Goal: Information Seeking & Learning: Learn about a topic

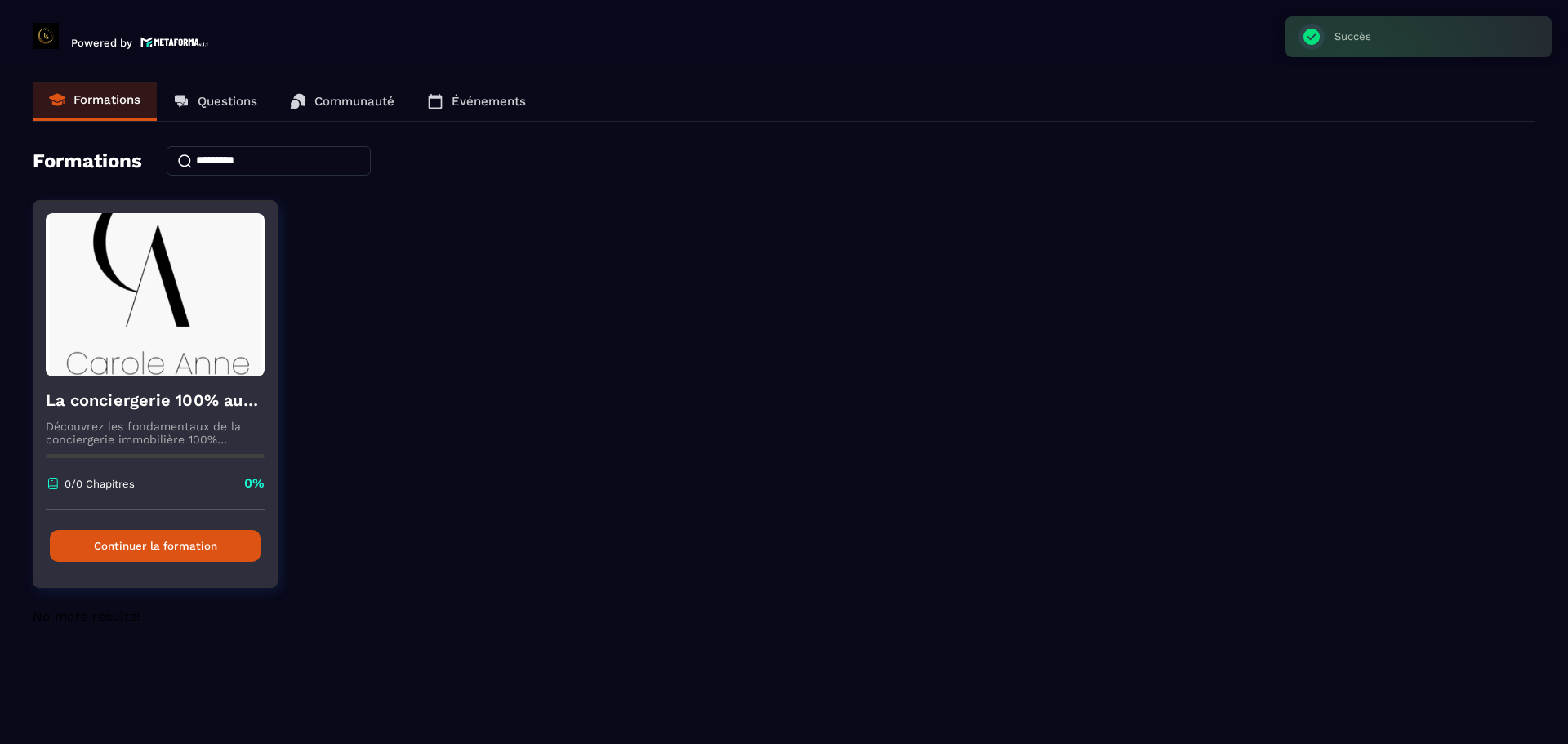
click at [164, 553] on button "Continuer la formation" at bounding box center [155, 546] width 211 height 32
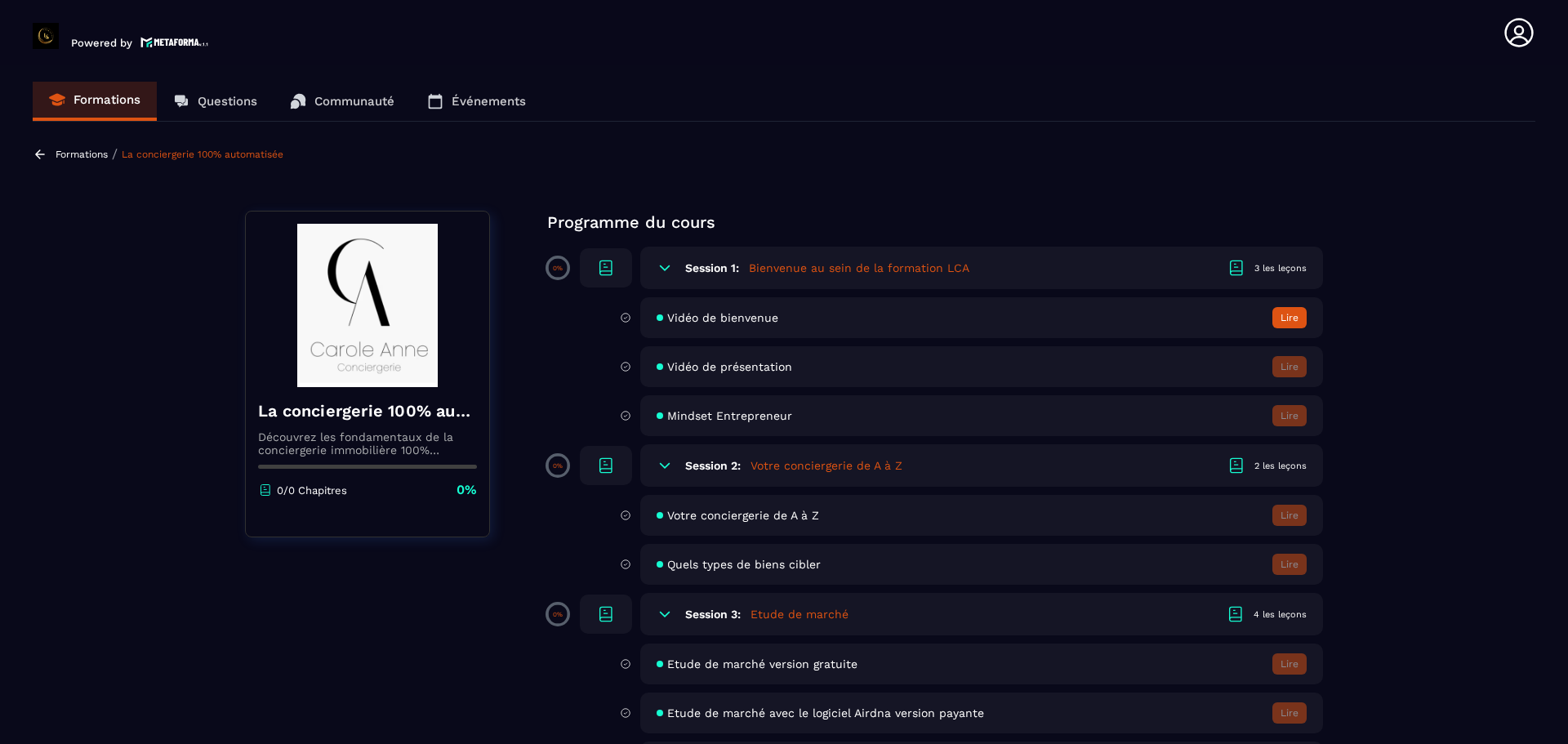
click at [746, 274] on div "Session 1: Bienvenue au sein de la formation LCA 3 les leçons" at bounding box center [981, 267] width 682 height 42
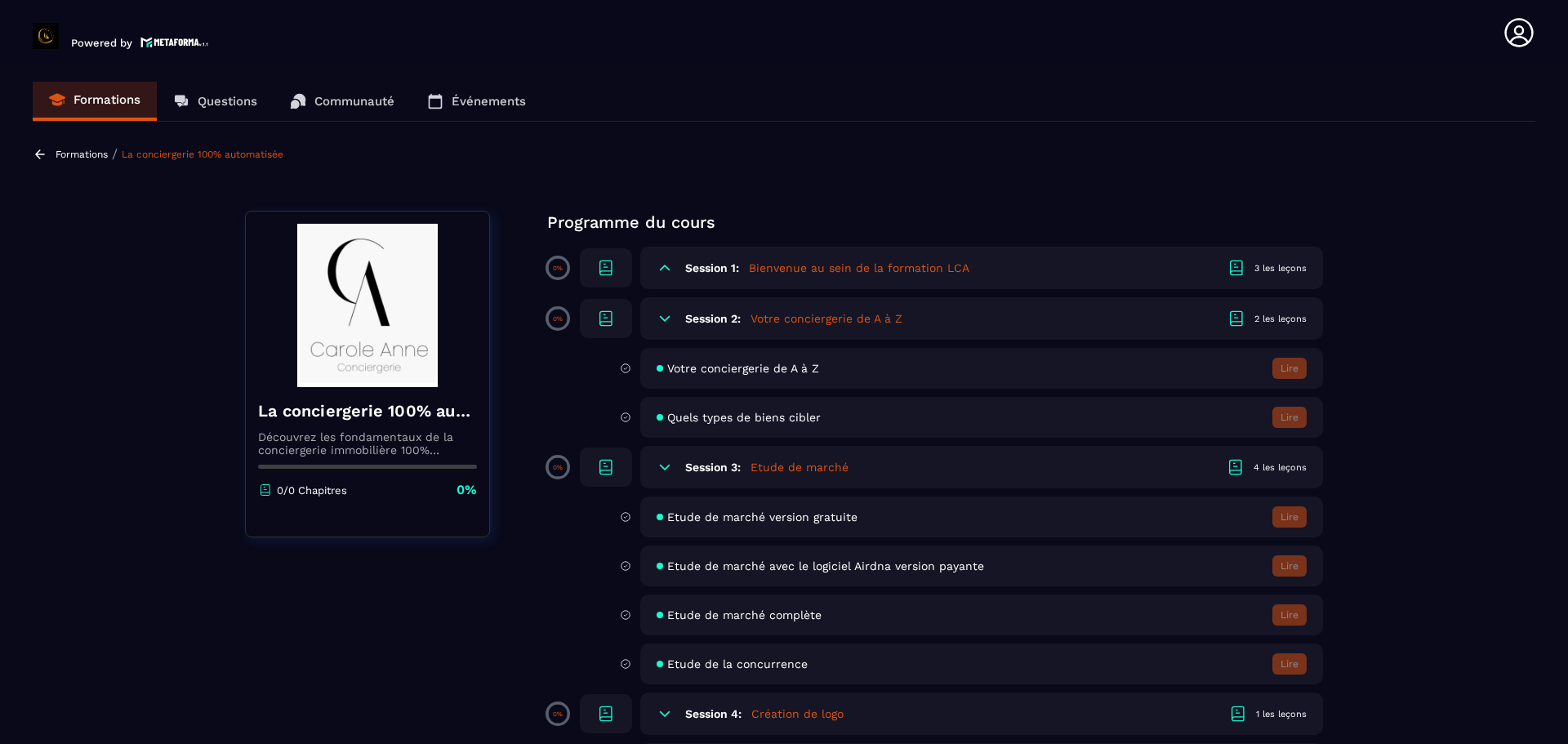
click at [746, 274] on div "Session 1: Bienvenue au sein de la formation LCA 3 les leçons" at bounding box center [981, 267] width 682 height 42
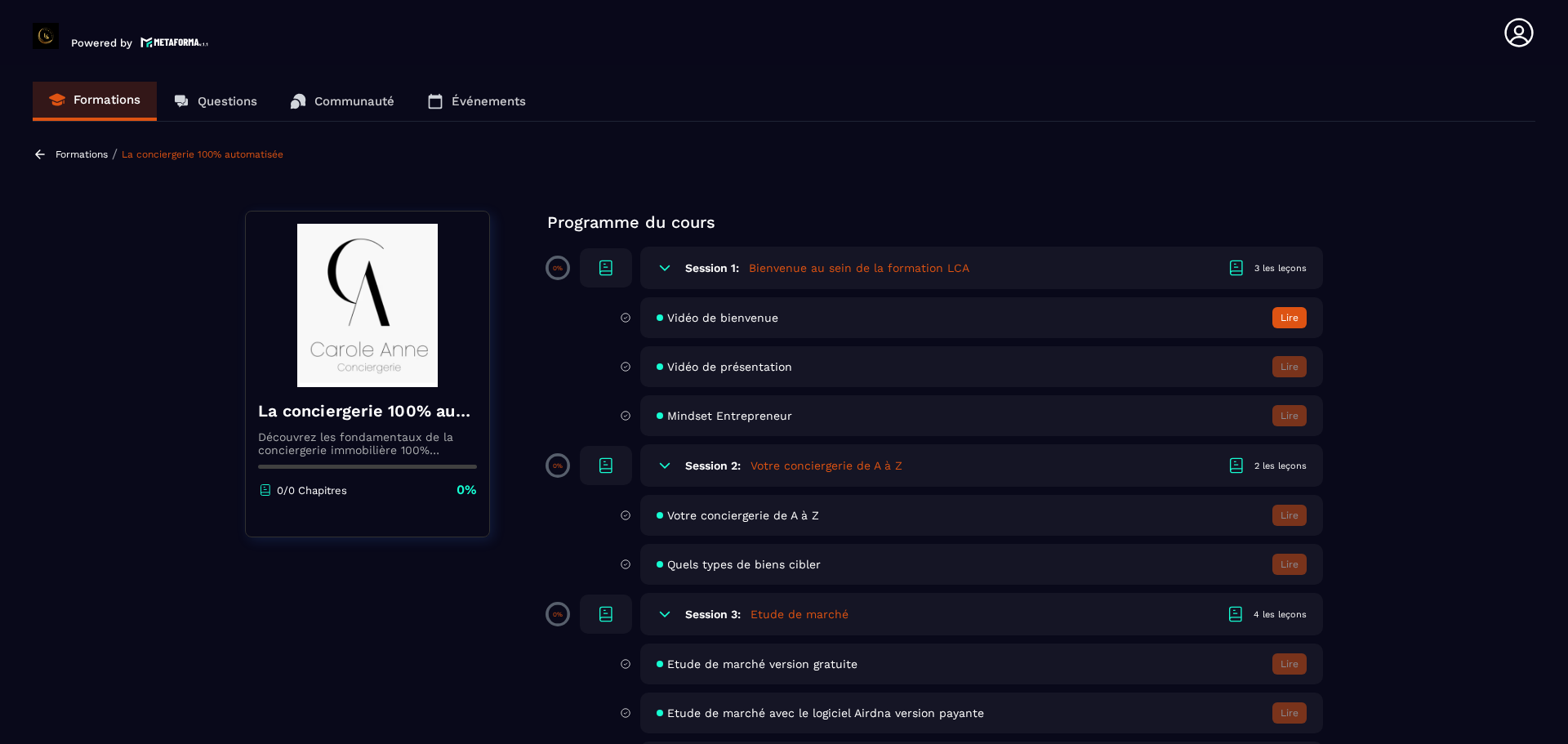
click at [1253, 270] on div at bounding box center [1240, 268] width 27 height 20
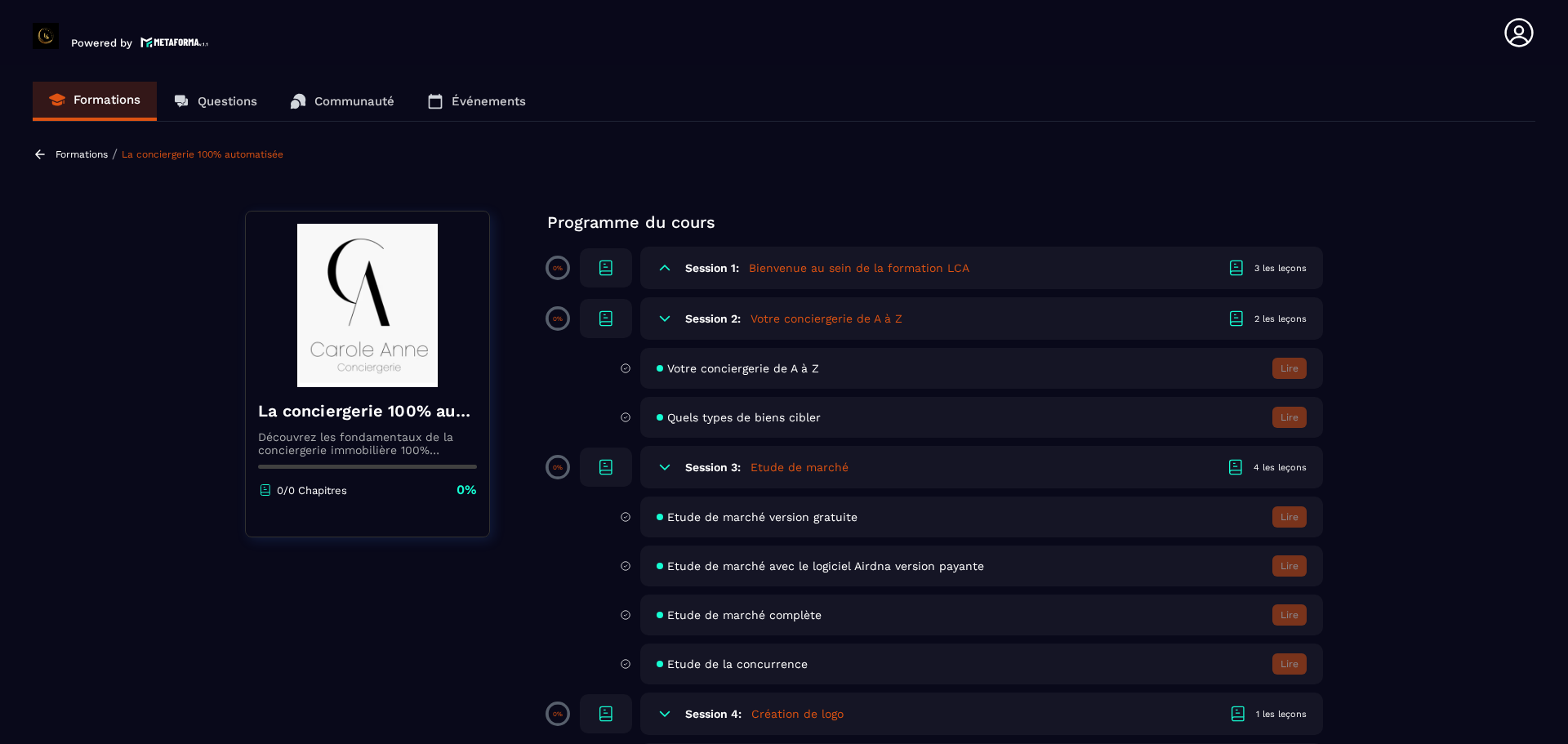
click at [1253, 270] on div at bounding box center [1240, 268] width 27 height 20
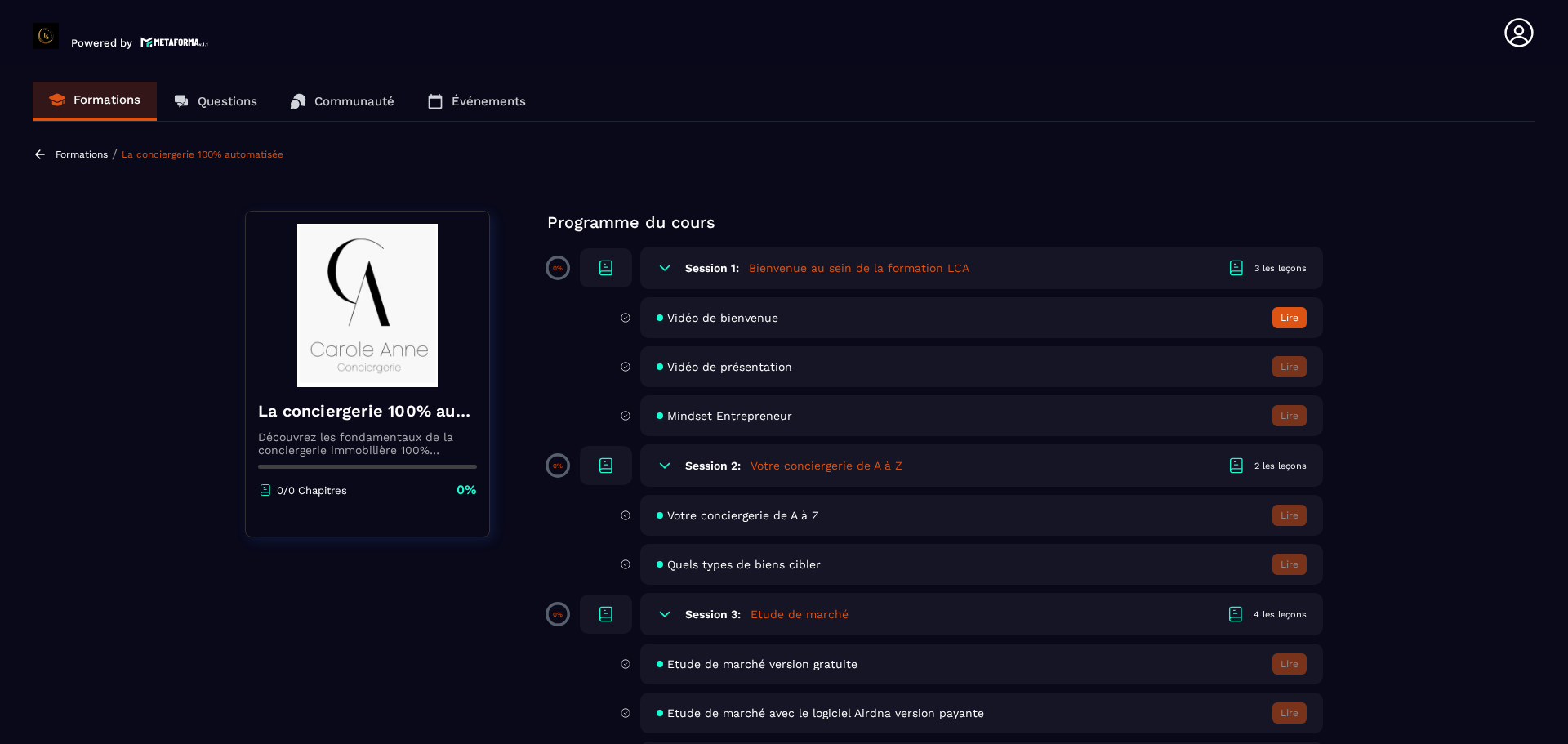
click at [1298, 320] on button "Lire" at bounding box center [1289, 318] width 34 height 22
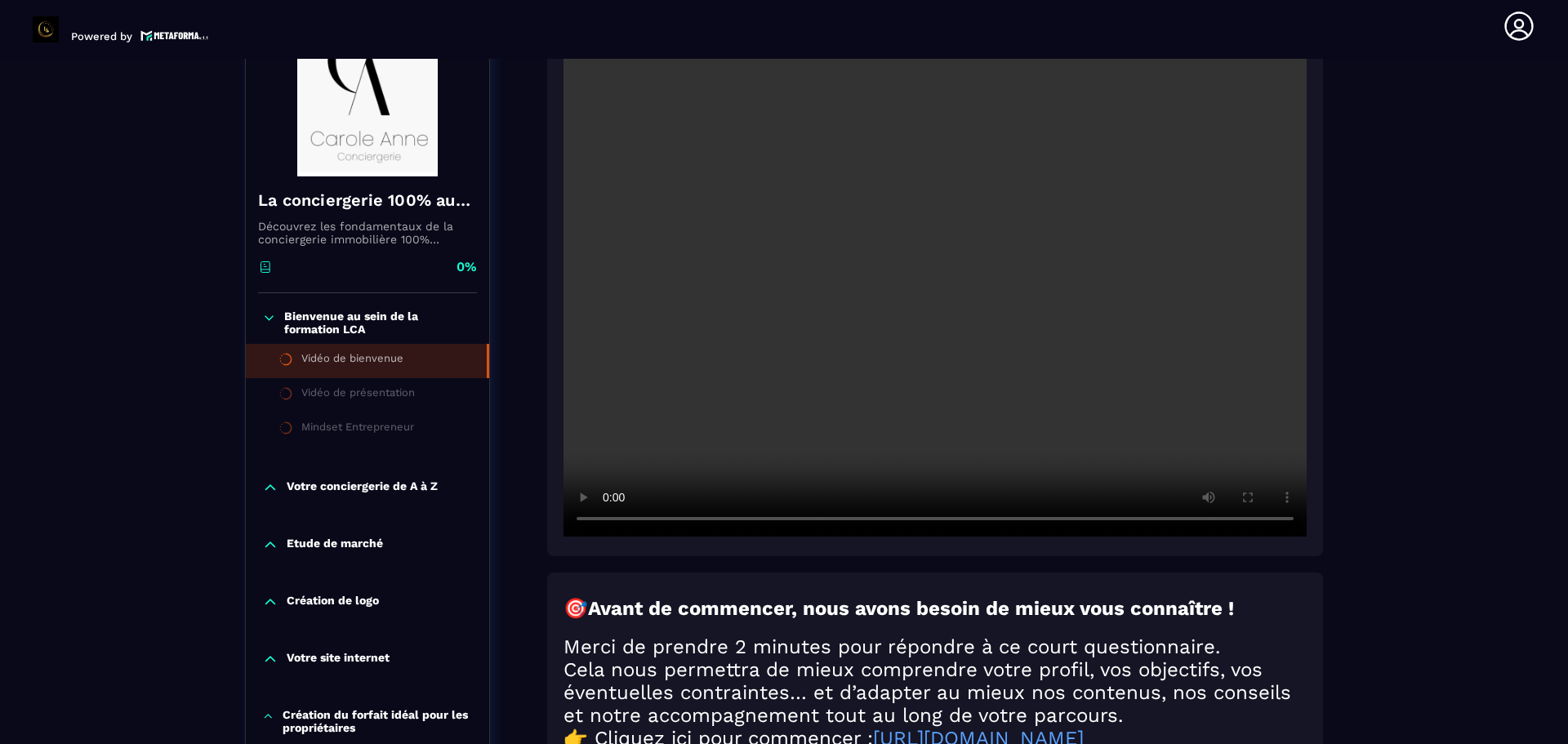
scroll to position [333, 0]
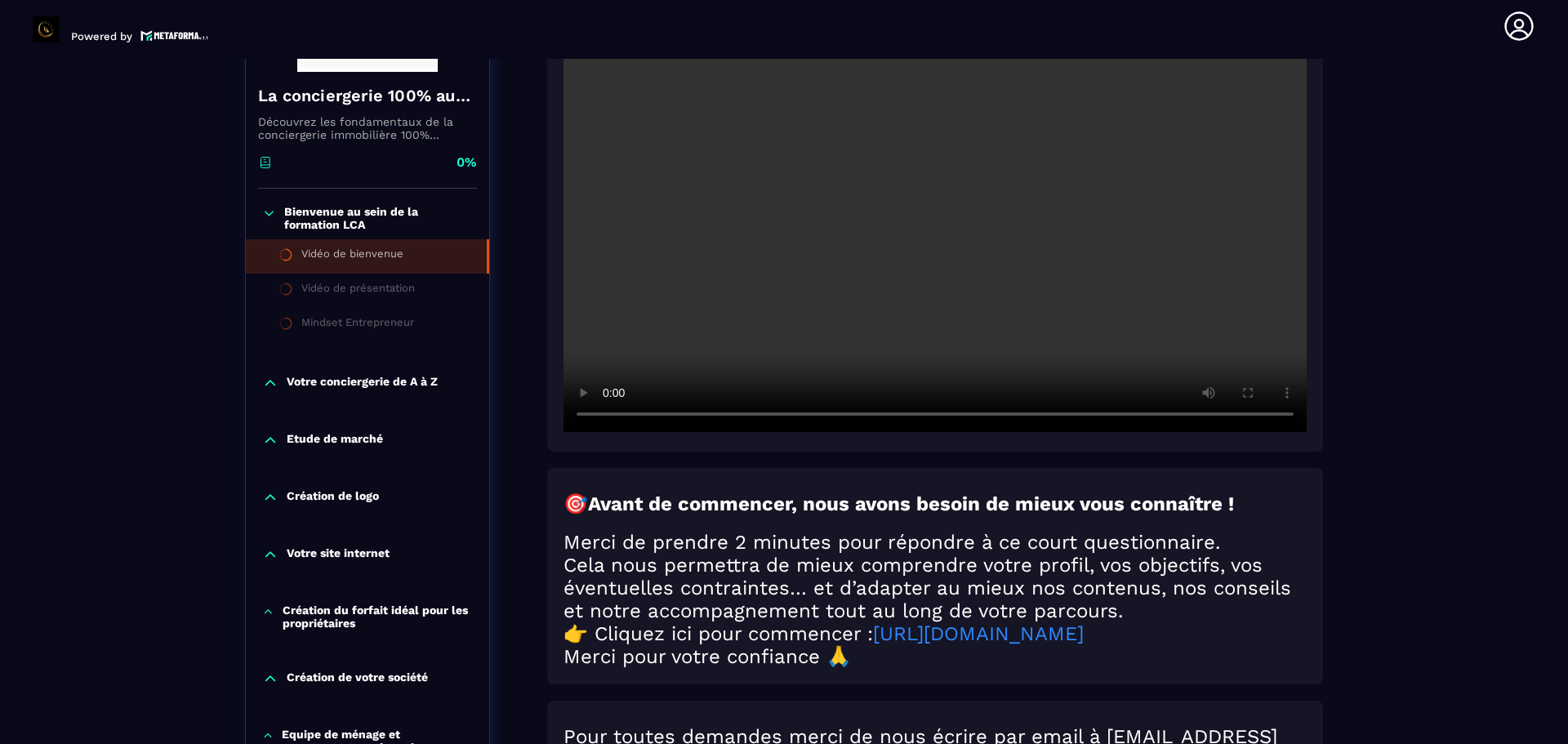
click at [1084, 645] on link "[URL][DOMAIN_NAME]" at bounding box center [978, 633] width 211 height 22
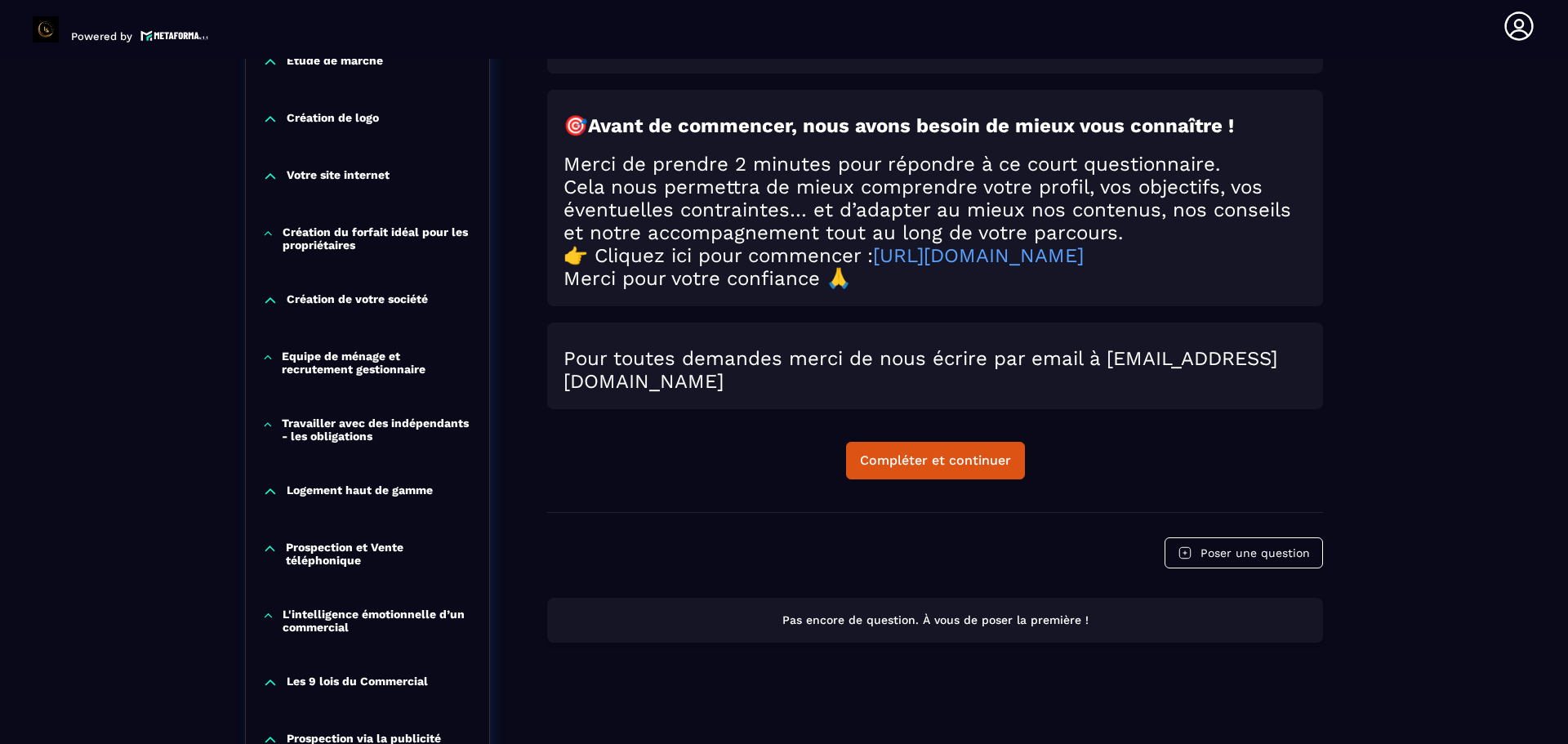
scroll to position [742, 0]
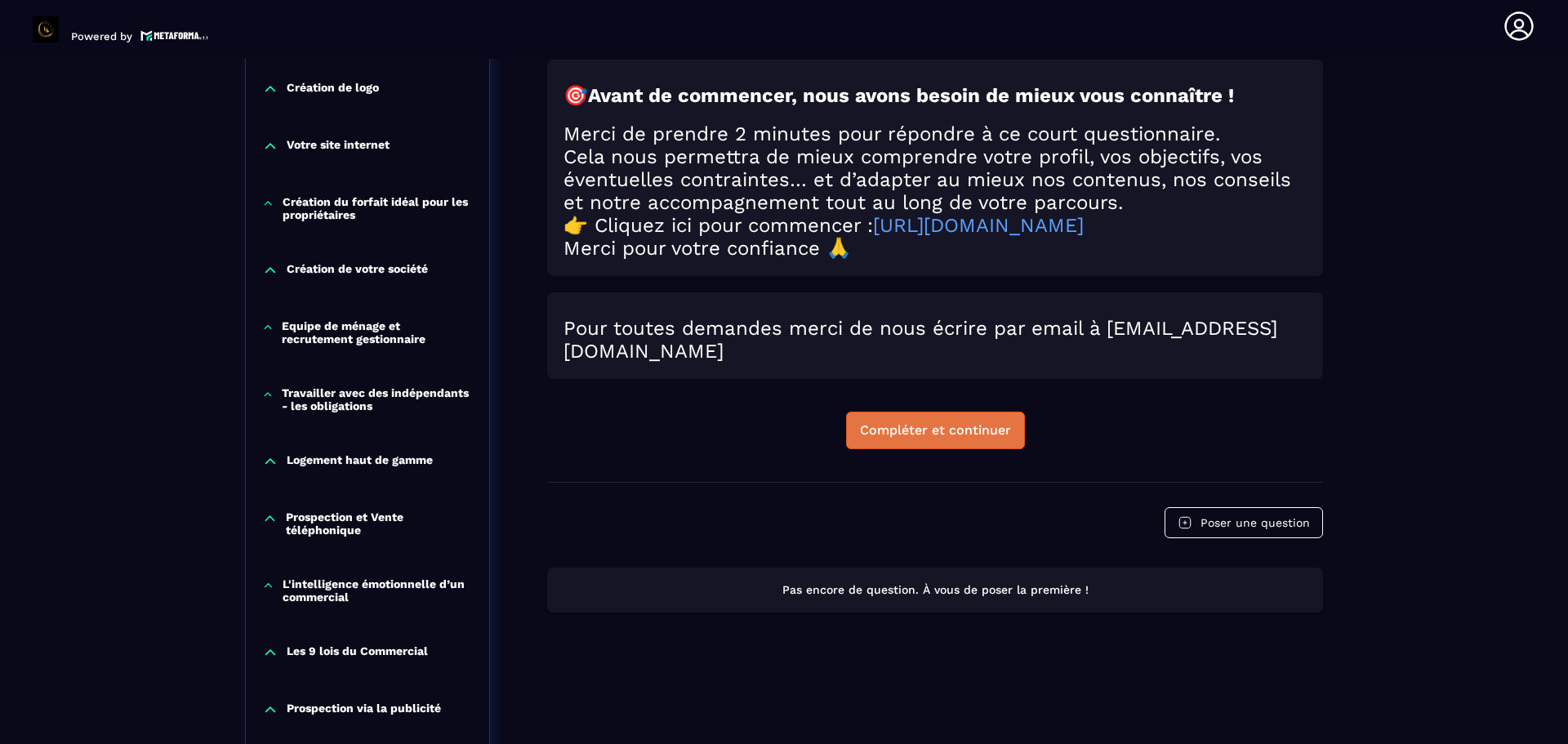
click at [904, 449] on button "Compléter et continuer" at bounding box center [935, 430] width 179 height 37
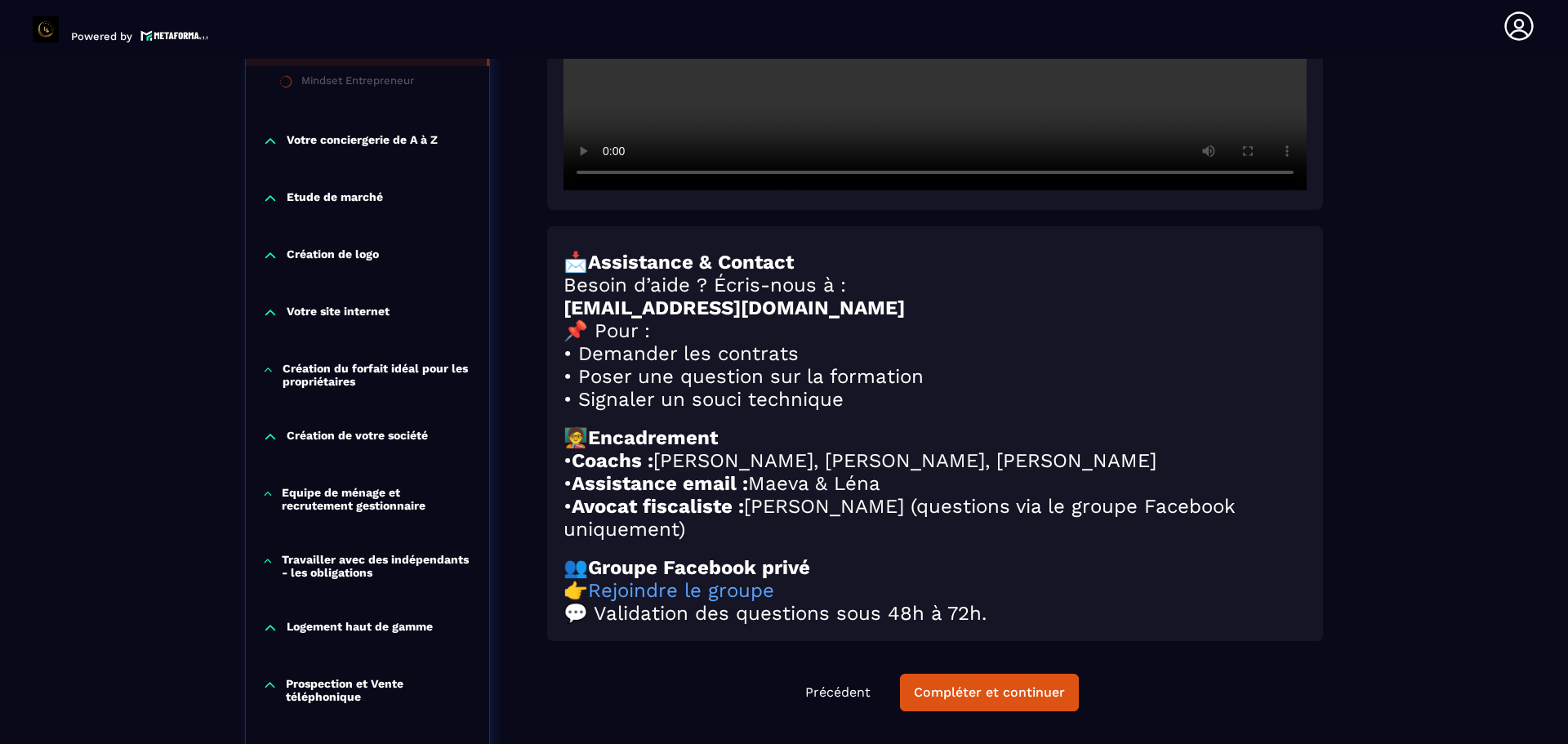
scroll to position [578, 0]
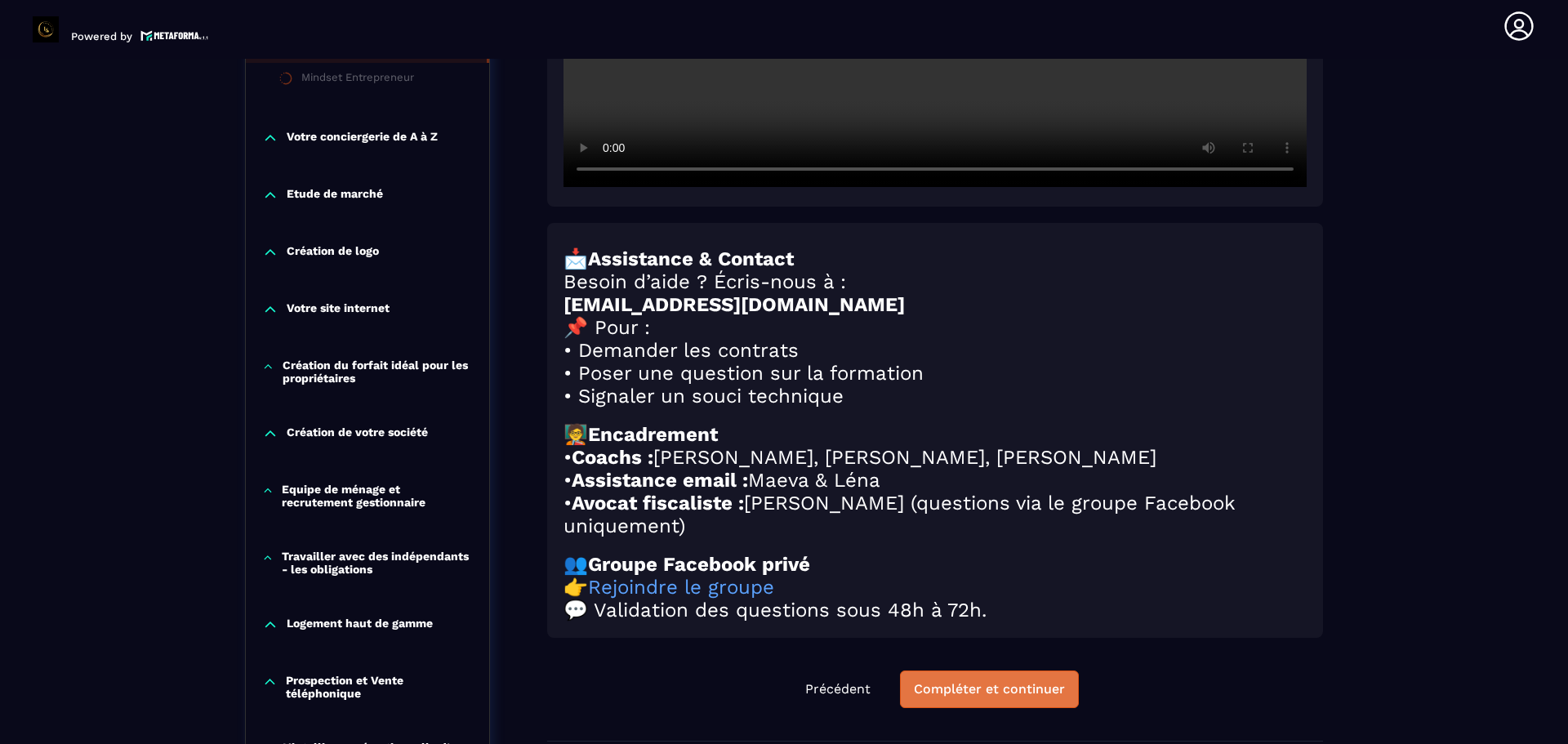
click at [975, 708] on button "Compléter et continuer" at bounding box center [989, 689] width 179 height 37
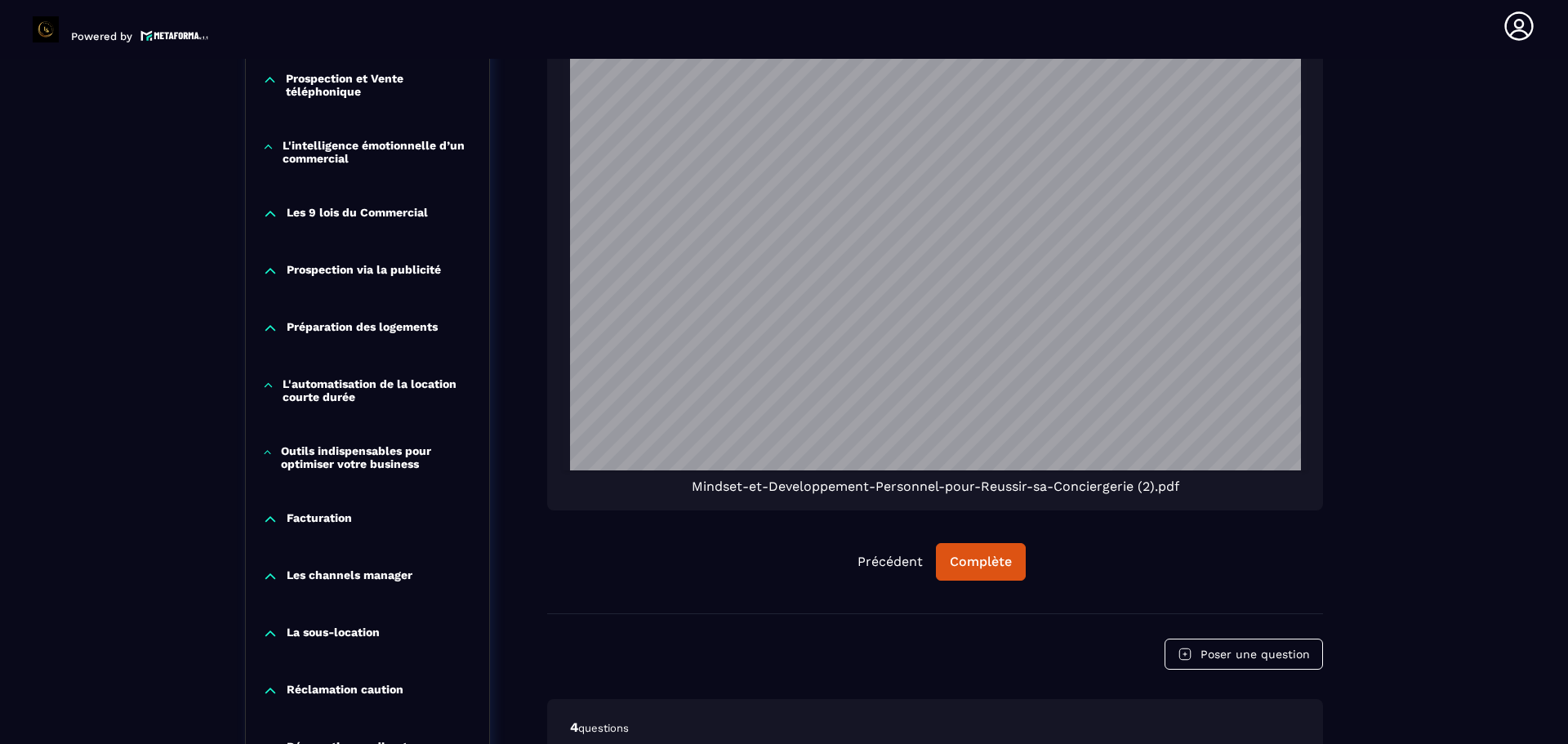
scroll to position [1232, 0]
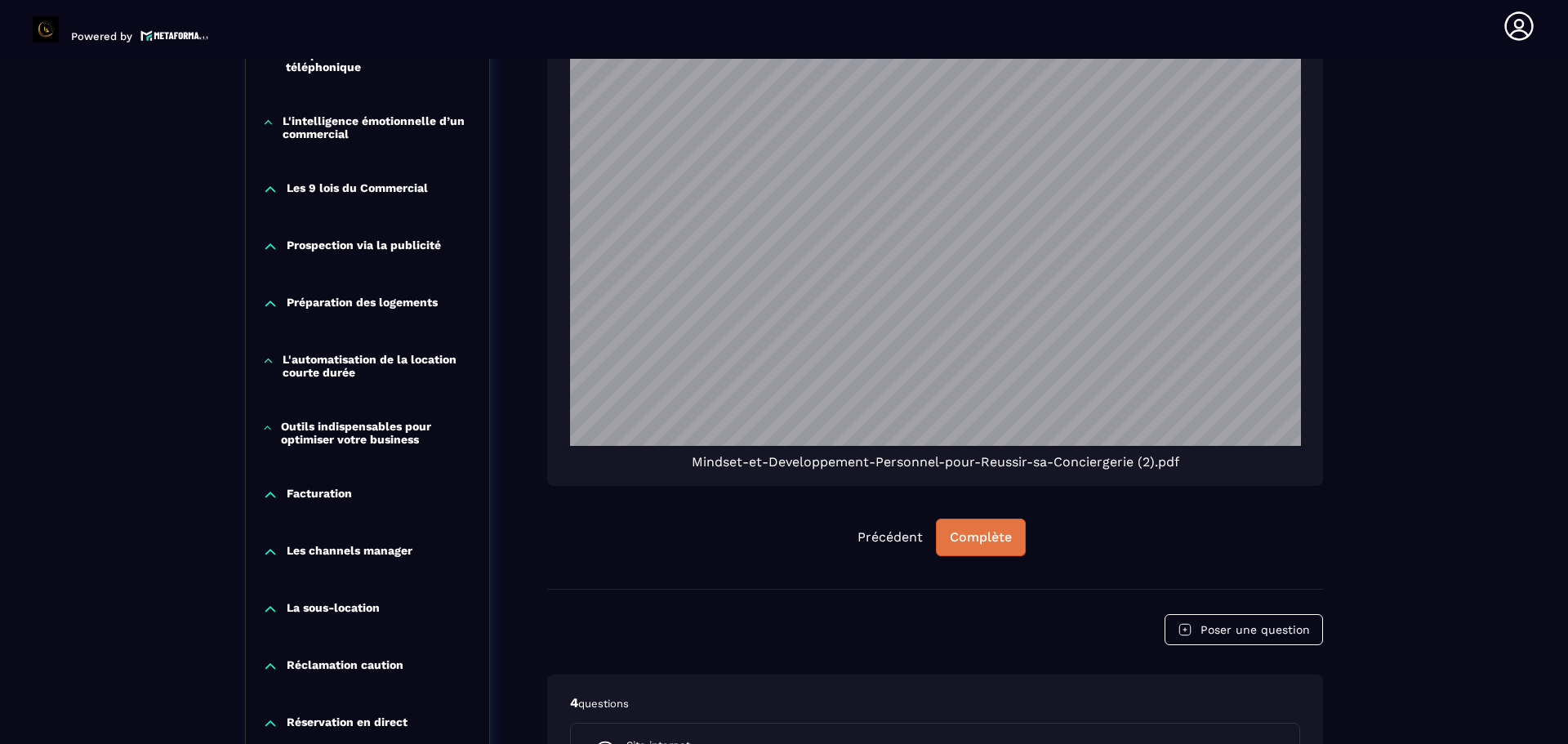
click at [988, 549] on button "Complète" at bounding box center [981, 537] width 90 height 37
click at [994, 536] on div "Continuer" at bounding box center [980, 538] width 64 height 17
click at [986, 537] on div "Continuer" at bounding box center [980, 538] width 64 height 17
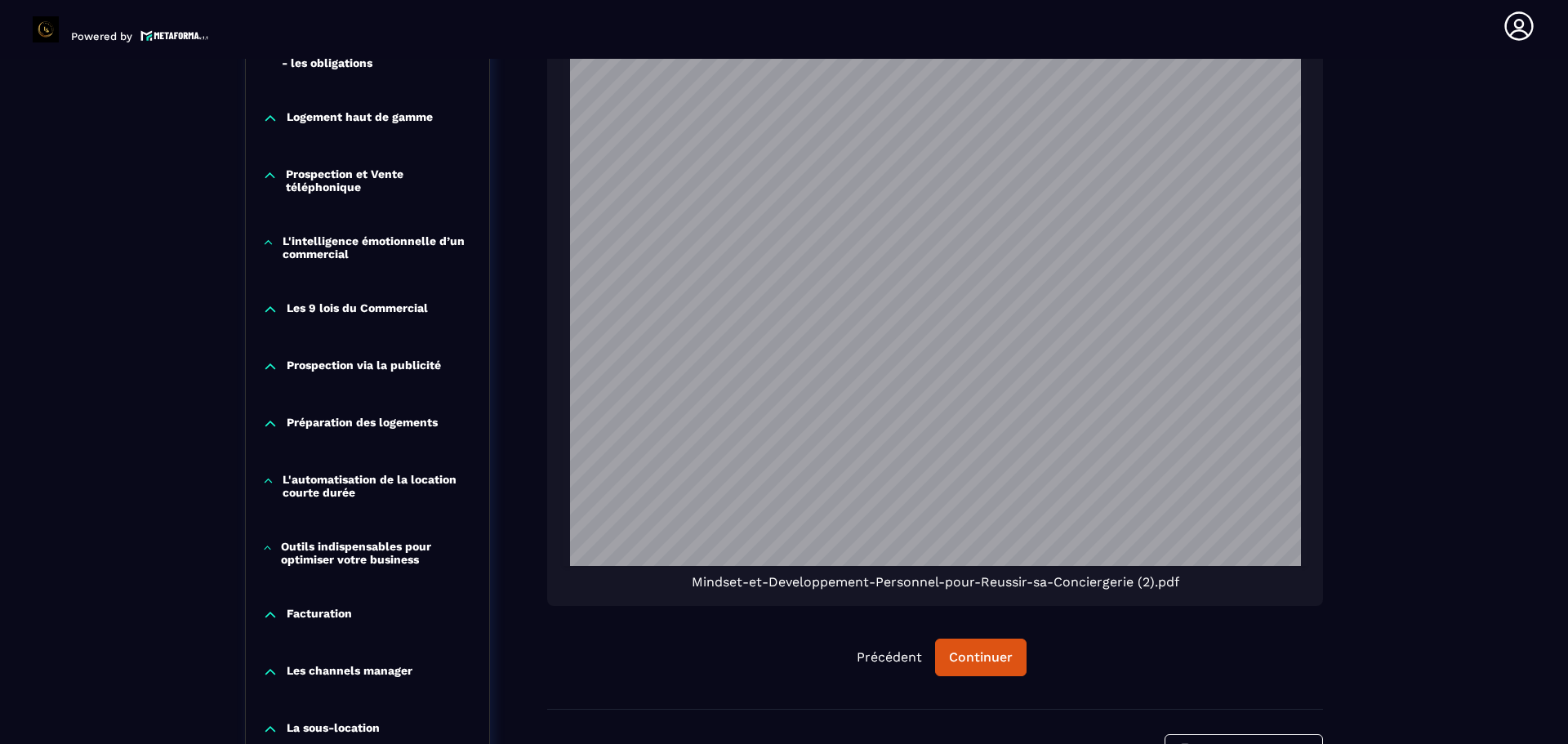
scroll to position [1069, 0]
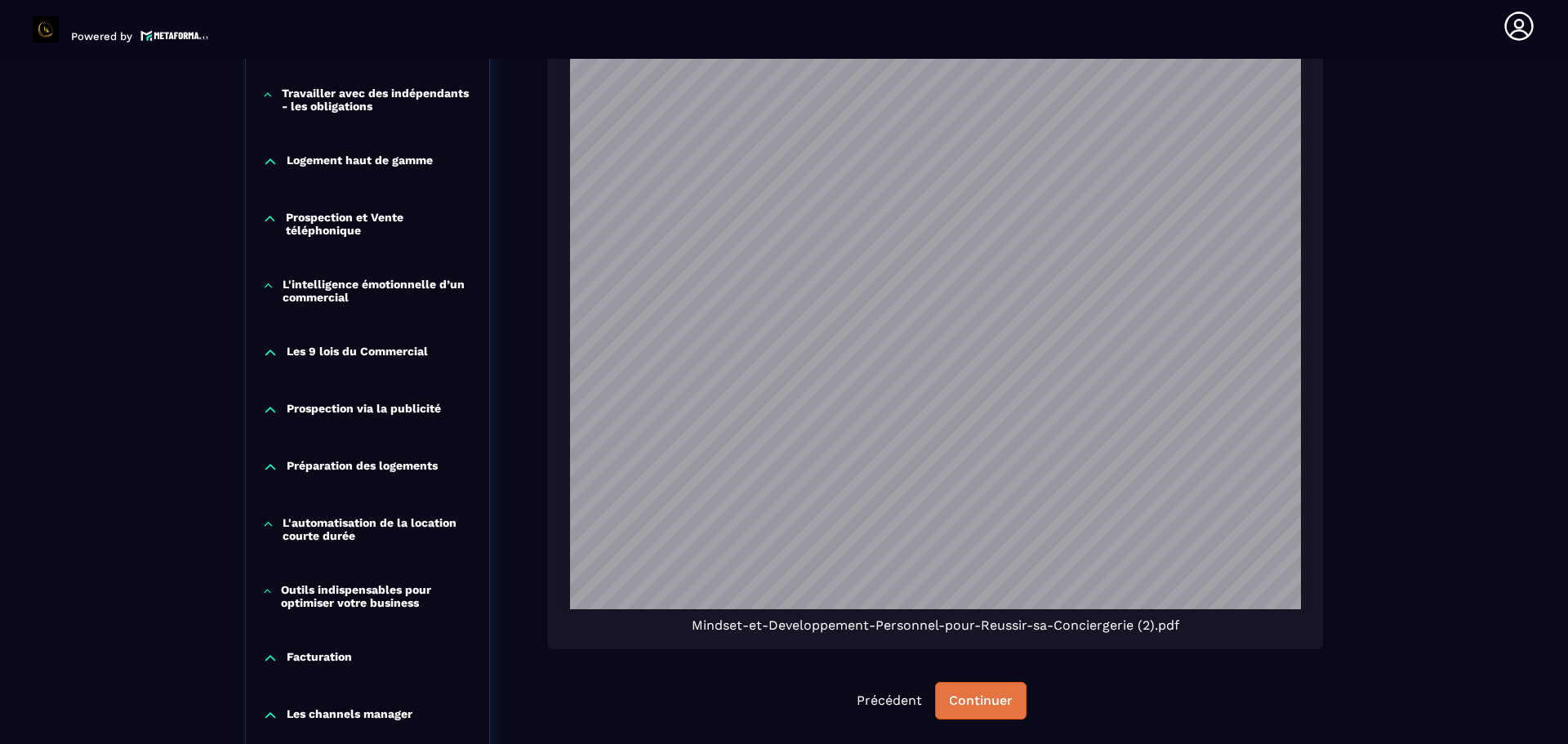
click at [970, 701] on div "Continuer" at bounding box center [980, 701] width 64 height 17
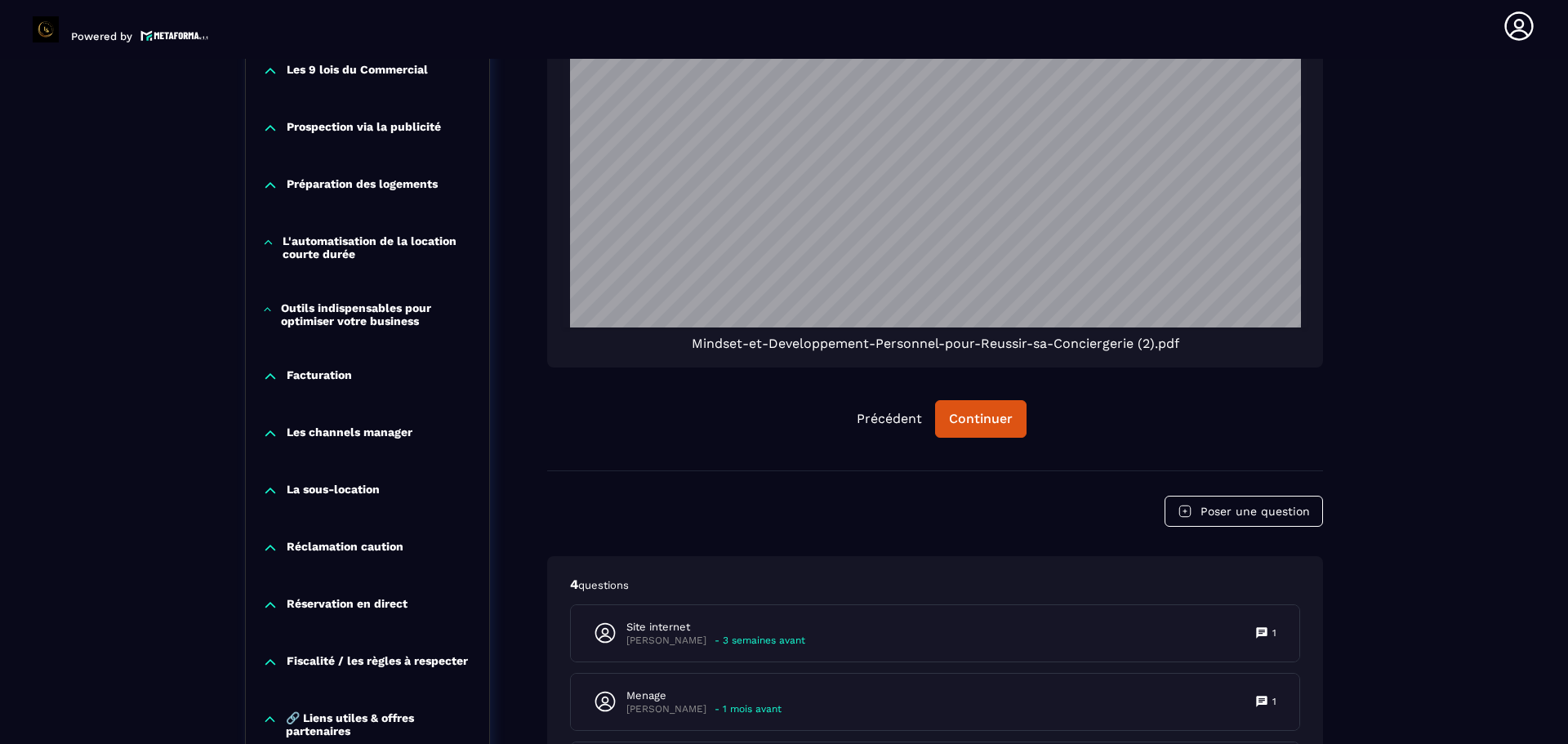
scroll to position [257, 0]
click at [973, 424] on div "Continuer" at bounding box center [980, 419] width 64 height 17
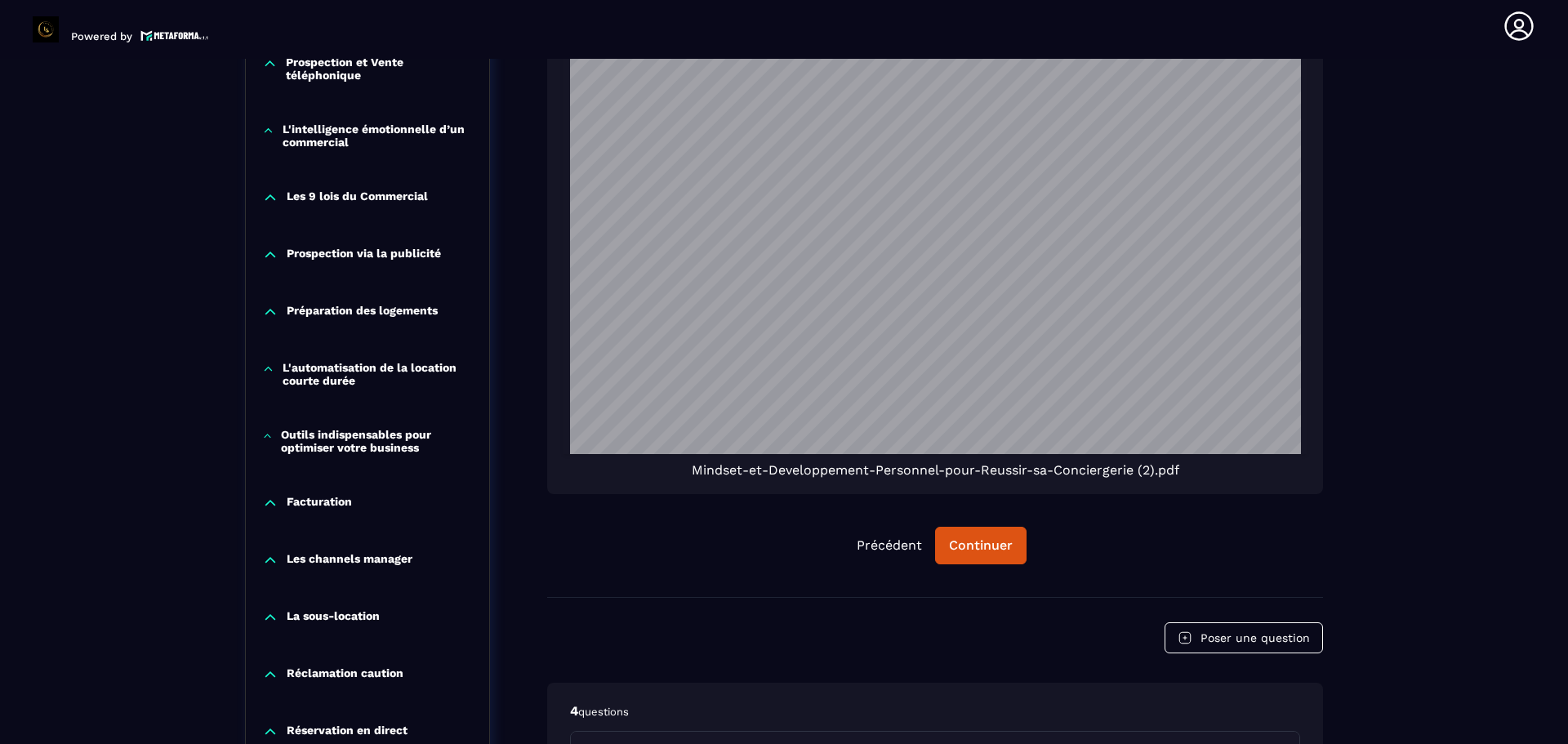
scroll to position [1268, 0]
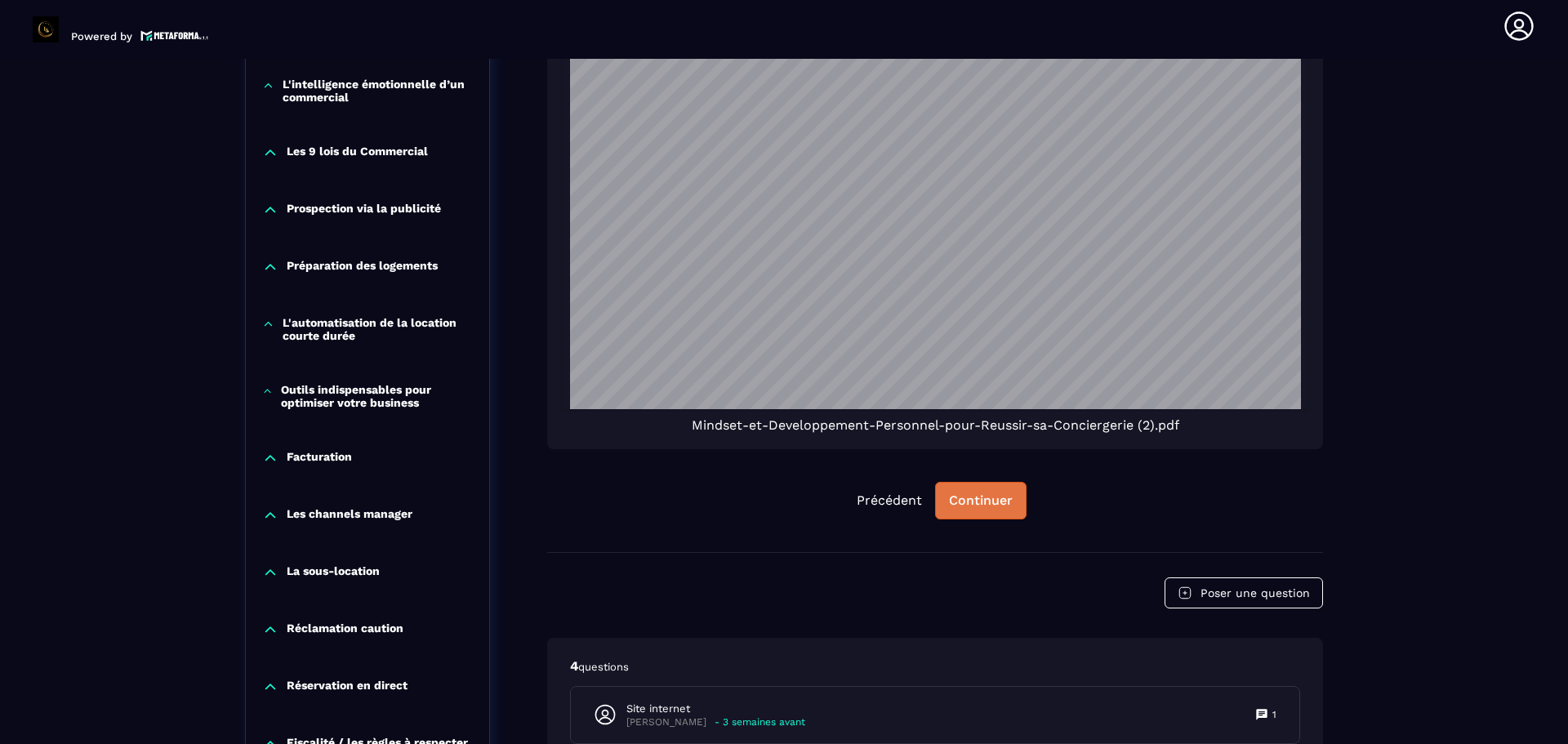
click at [992, 508] on div "Continuer" at bounding box center [980, 501] width 64 height 17
click at [1006, 508] on button "Continuer" at bounding box center [981, 500] width 92 height 37
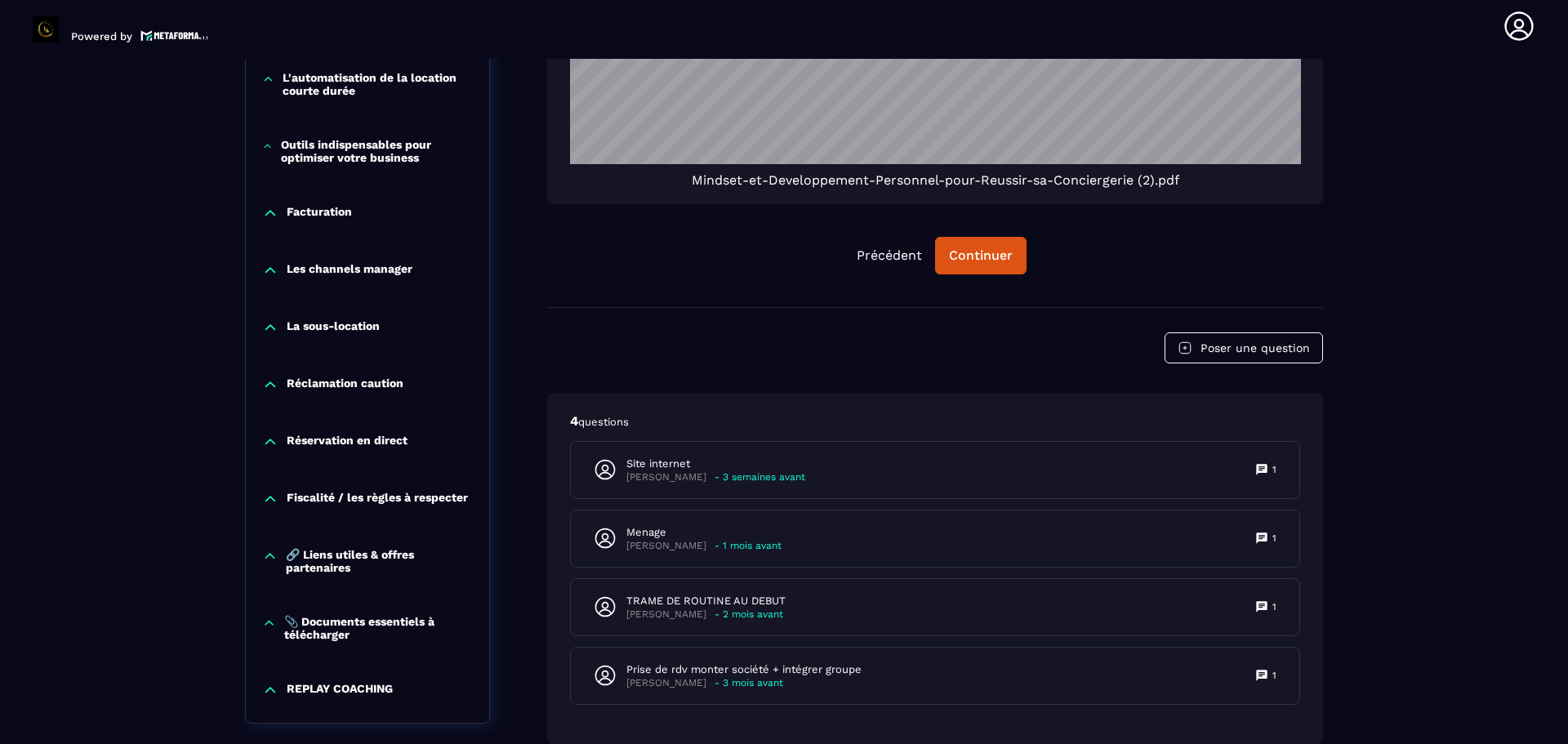
scroll to position [1431, 0]
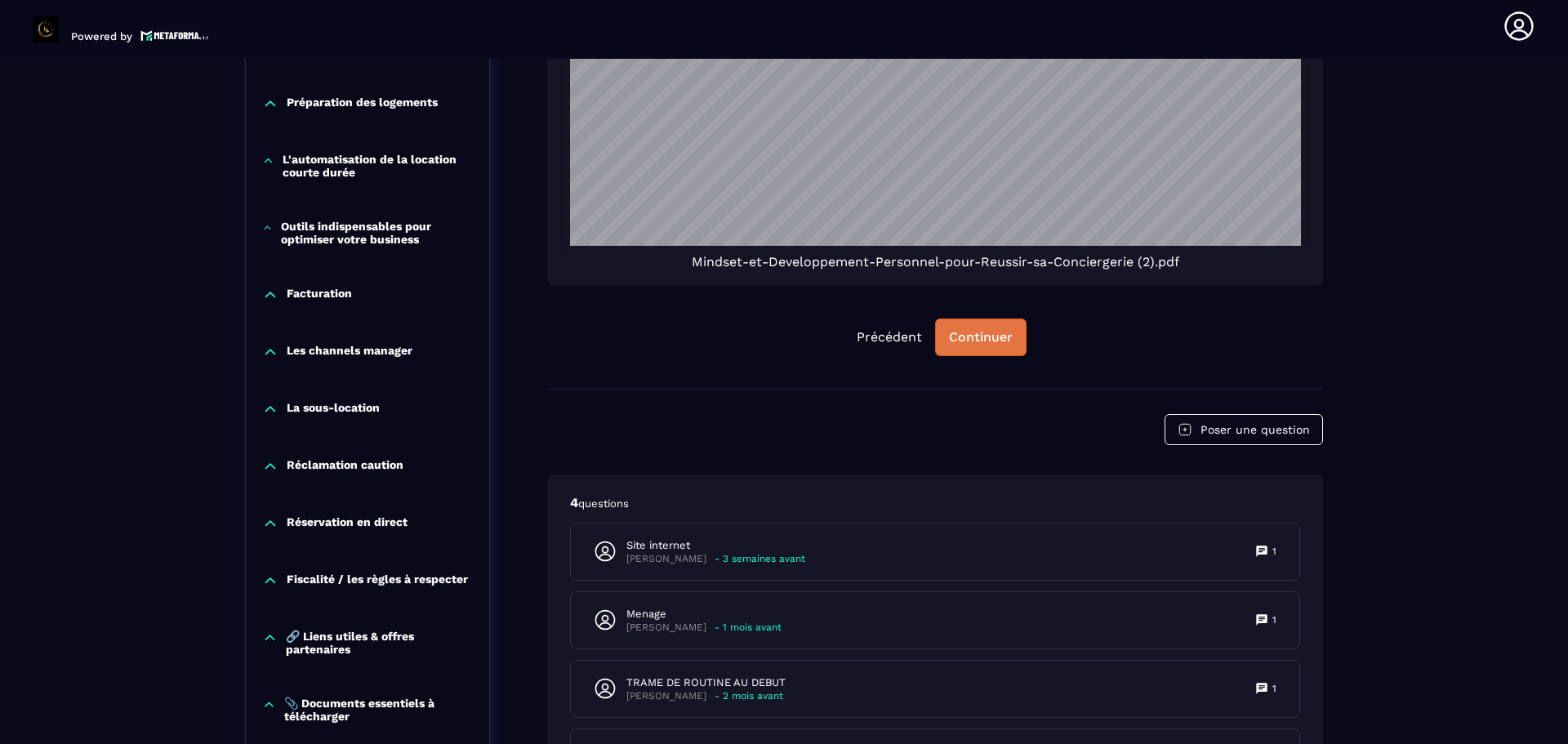
click at [996, 342] on div "Continuer" at bounding box center [980, 337] width 64 height 17
click at [996, 340] on div "Continuer" at bounding box center [980, 337] width 64 height 17
click at [972, 343] on div "Continuer" at bounding box center [980, 337] width 64 height 17
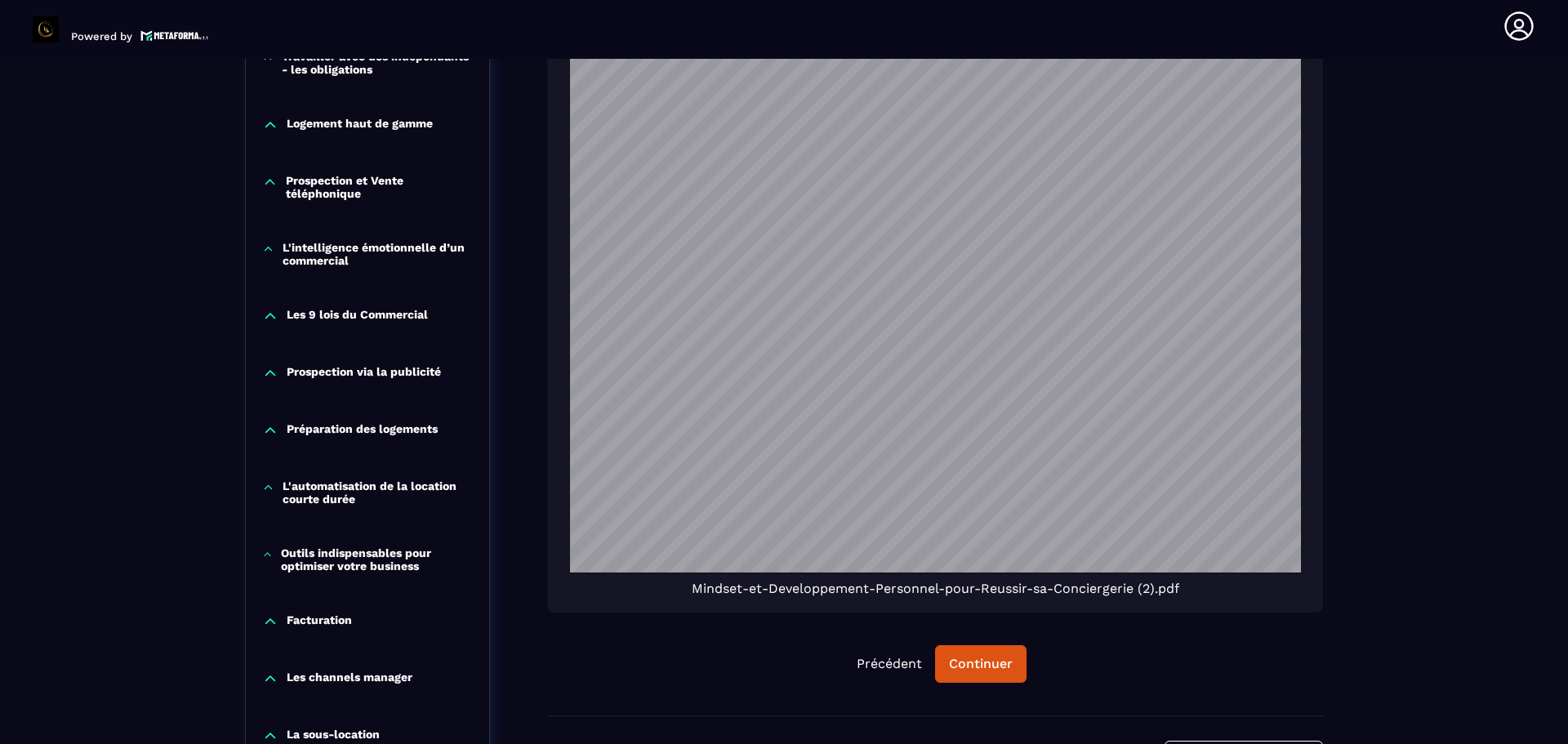
scroll to position [1187, 0]
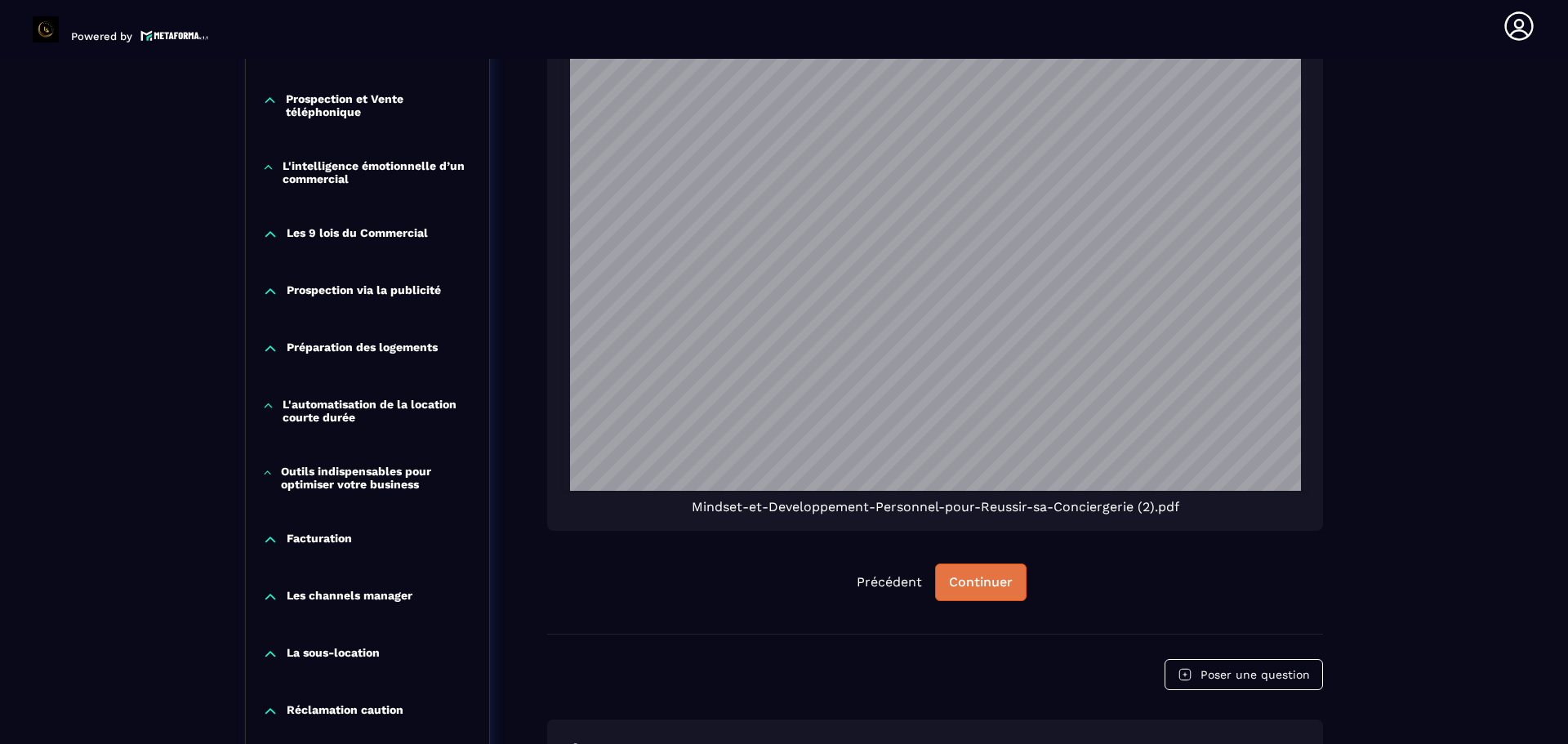
click at [979, 584] on div "Continuer" at bounding box center [980, 583] width 64 height 17
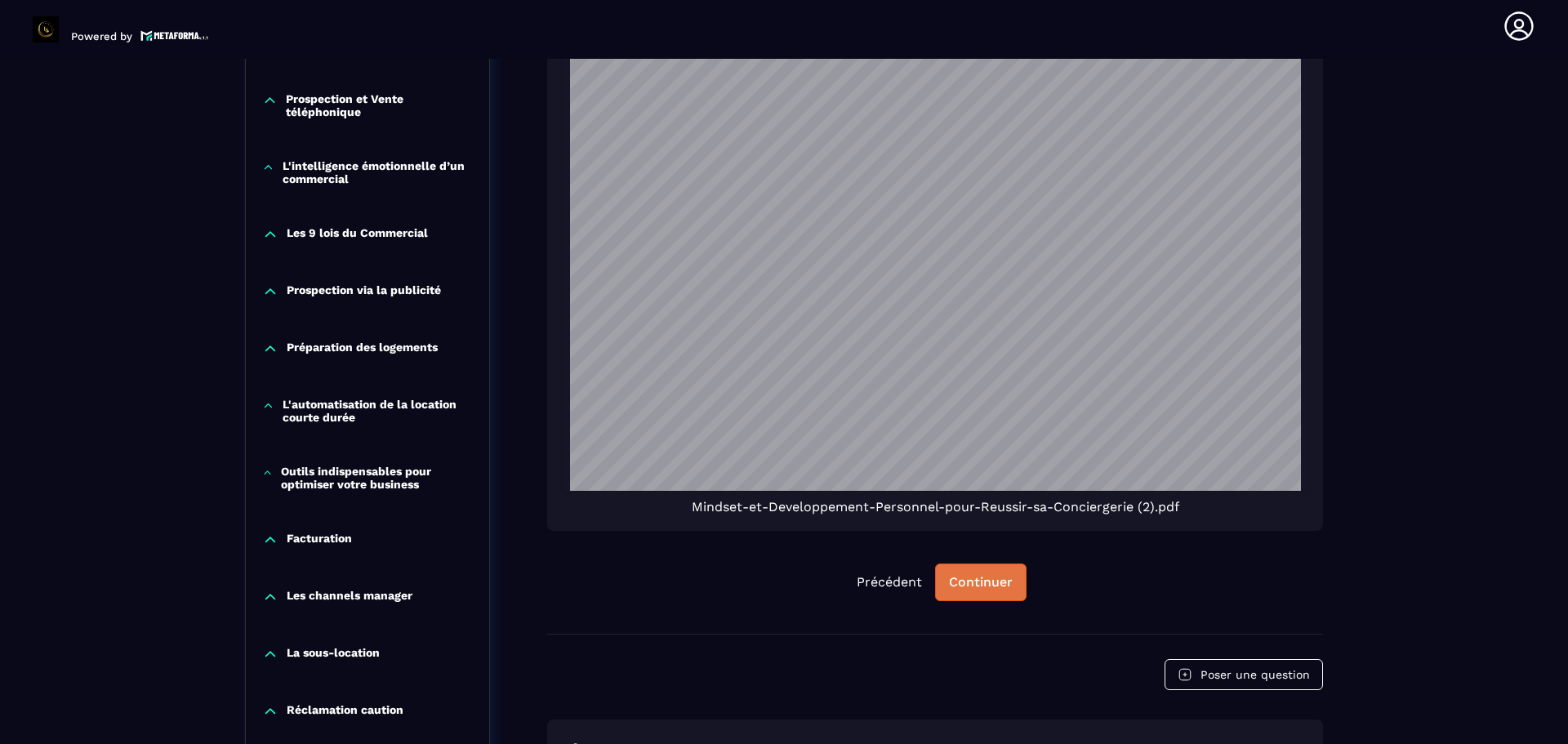
click at [979, 584] on div "Continuer" at bounding box center [980, 583] width 64 height 17
click at [888, 581] on button "Précédent" at bounding box center [890, 582] width 92 height 36
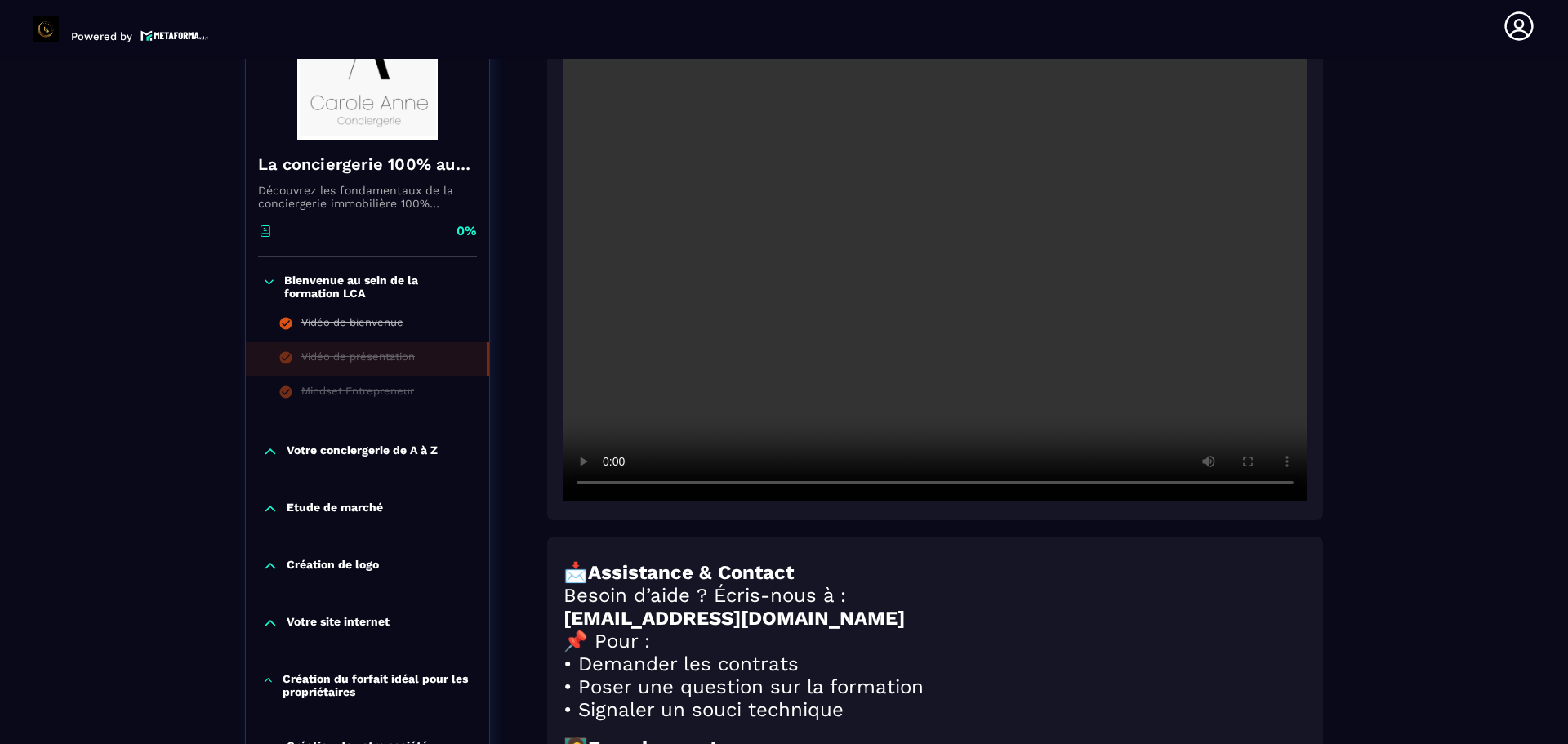
scroll to position [383, 0]
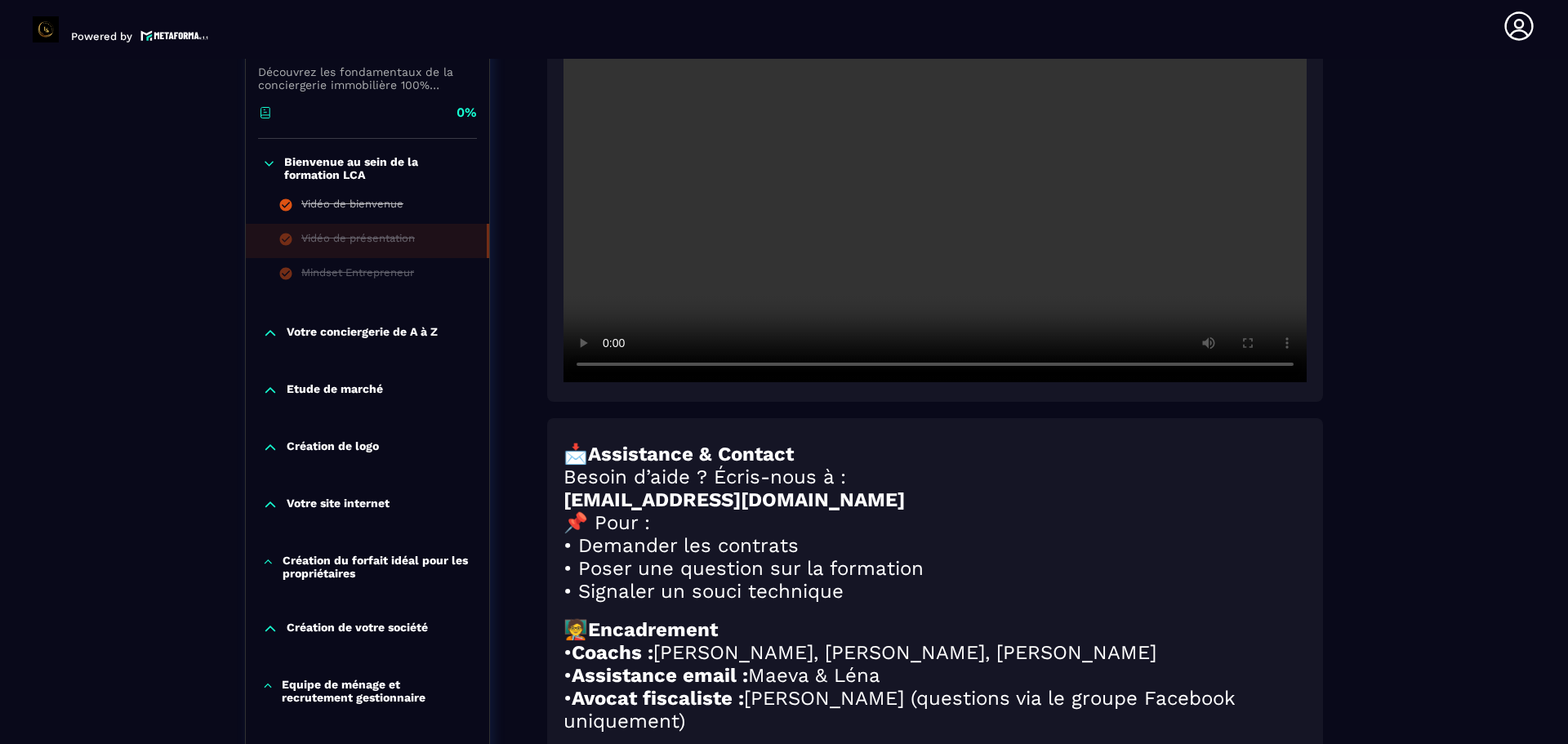
click at [377, 335] on p "Votre conciergerie de A à Z" at bounding box center [362, 334] width 151 height 17
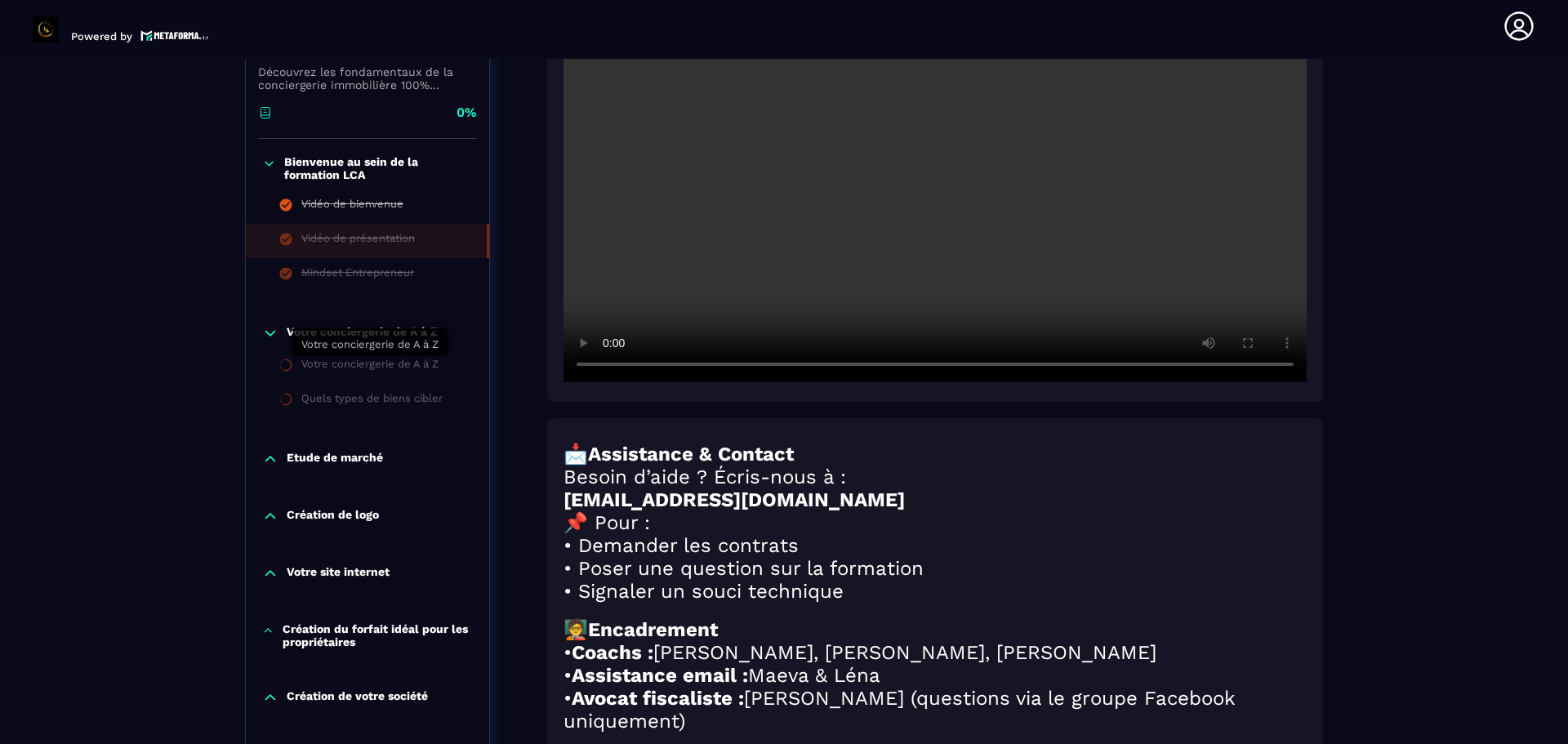
click at [374, 370] on div "Votre conciergerie de A à Z" at bounding box center [370, 367] width 137 height 18
click at [355, 332] on p "Votre conciergerie de A à Z" at bounding box center [362, 334] width 151 height 17
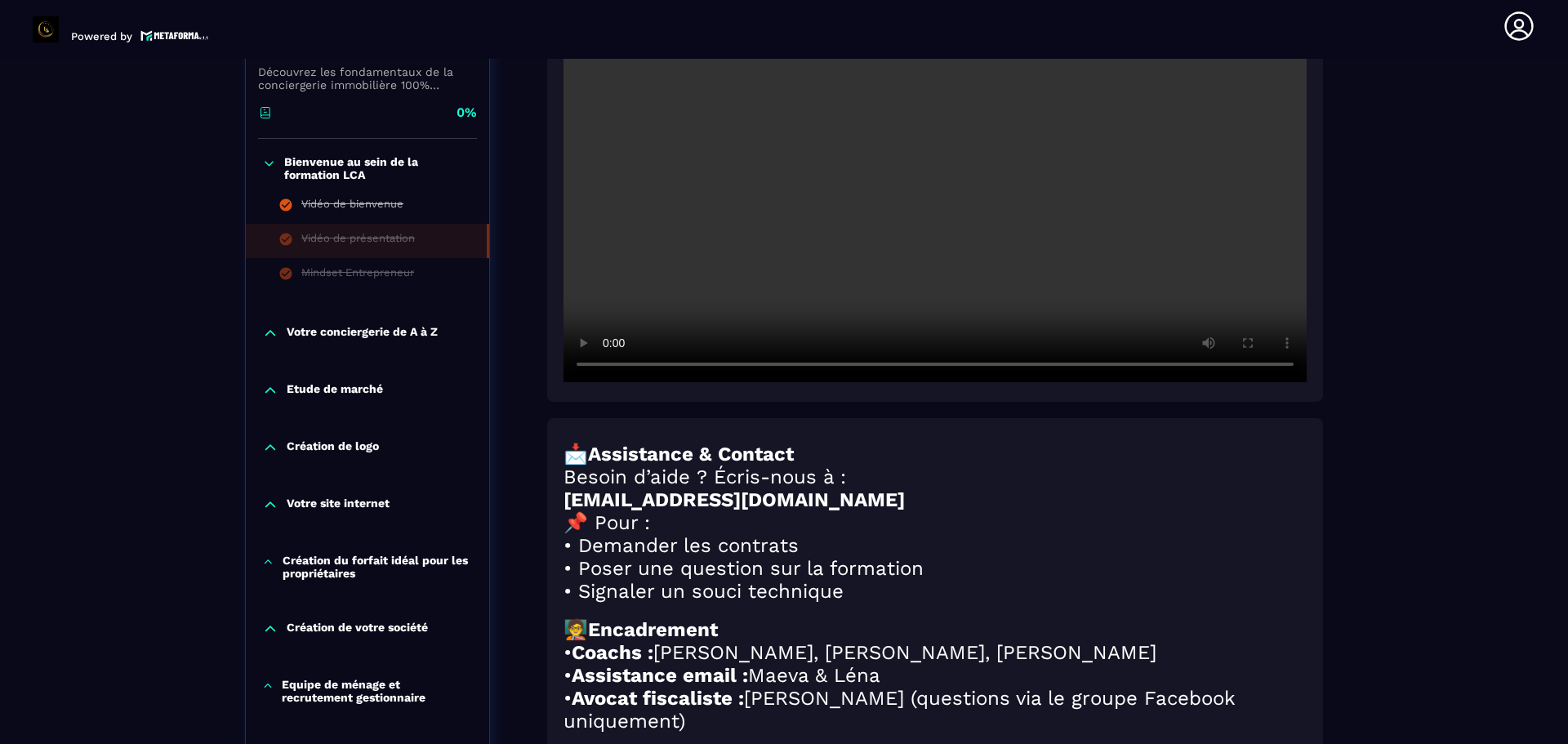
click at [324, 339] on p "Votre conciergerie de A à Z" at bounding box center [362, 334] width 151 height 17
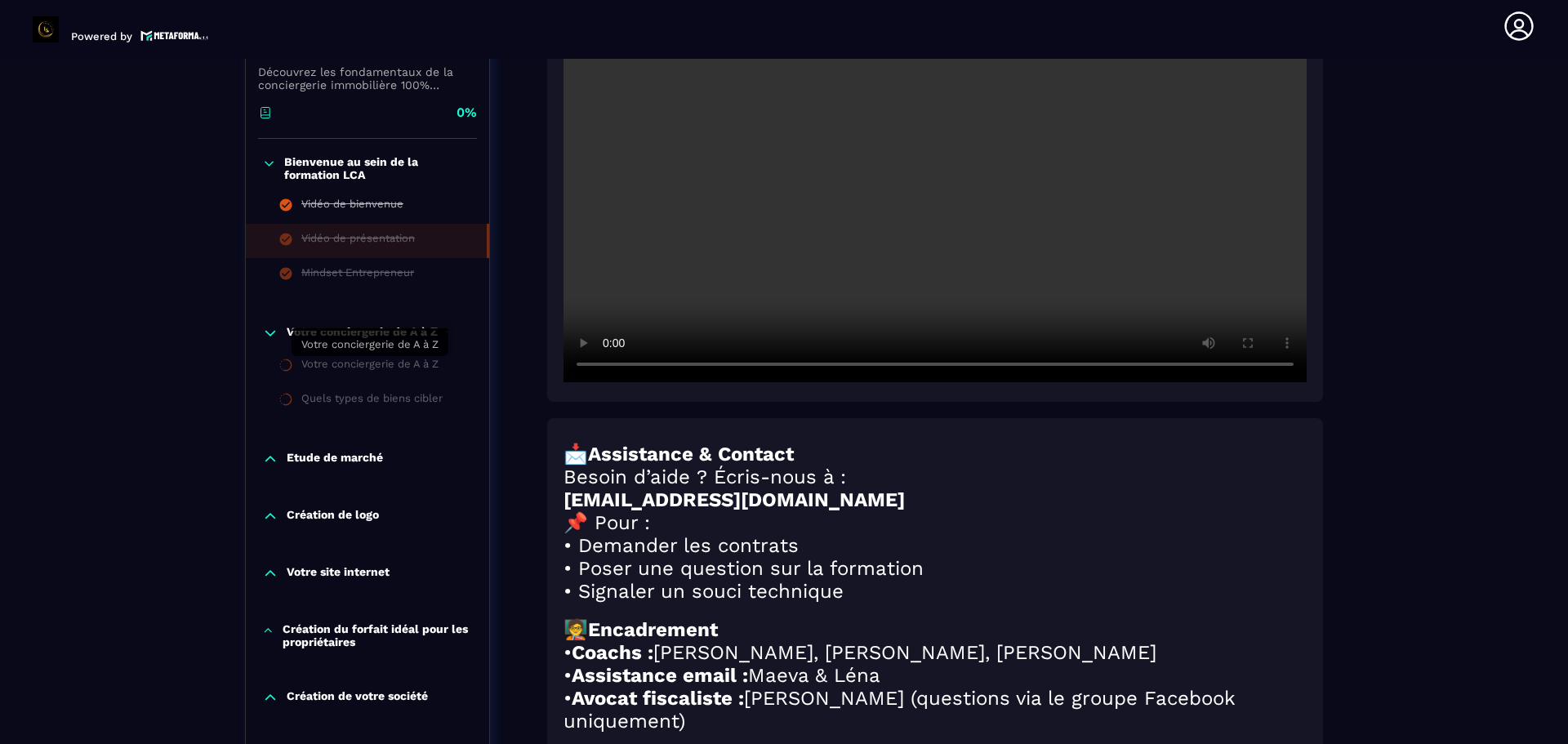
click at [315, 373] on div "Votre conciergerie de A à Z" at bounding box center [370, 367] width 137 height 18
click at [321, 375] on li "Votre conciergerie de A à Z" at bounding box center [367, 366] width 243 height 34
click at [347, 373] on div "Votre conciergerie de A à Z" at bounding box center [370, 367] width 137 height 18
click at [368, 367] on div "Votre conciergerie de A à Z" at bounding box center [370, 367] width 137 height 18
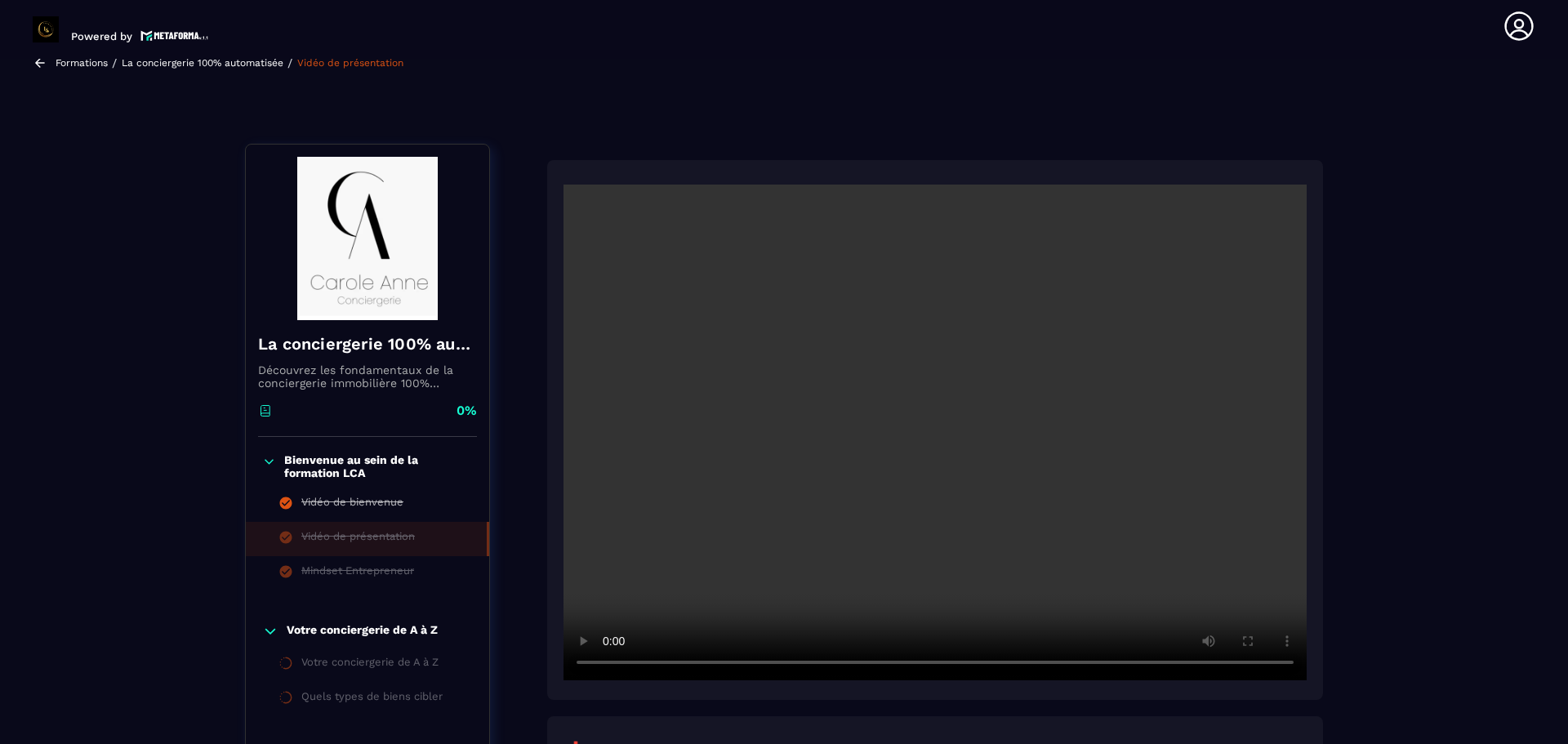
scroll to position [163, 0]
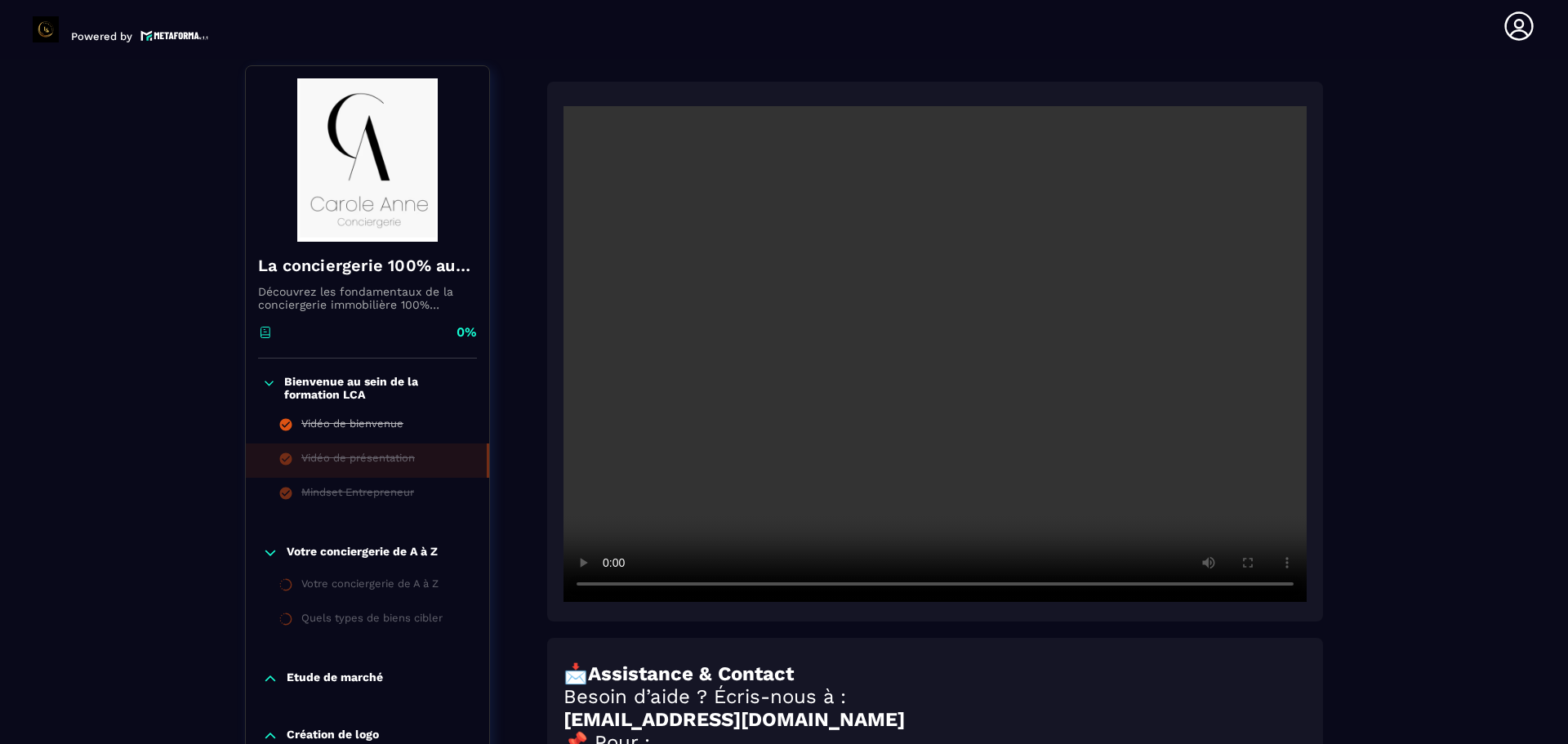
click at [274, 383] on icon at bounding box center [269, 383] width 14 height 17
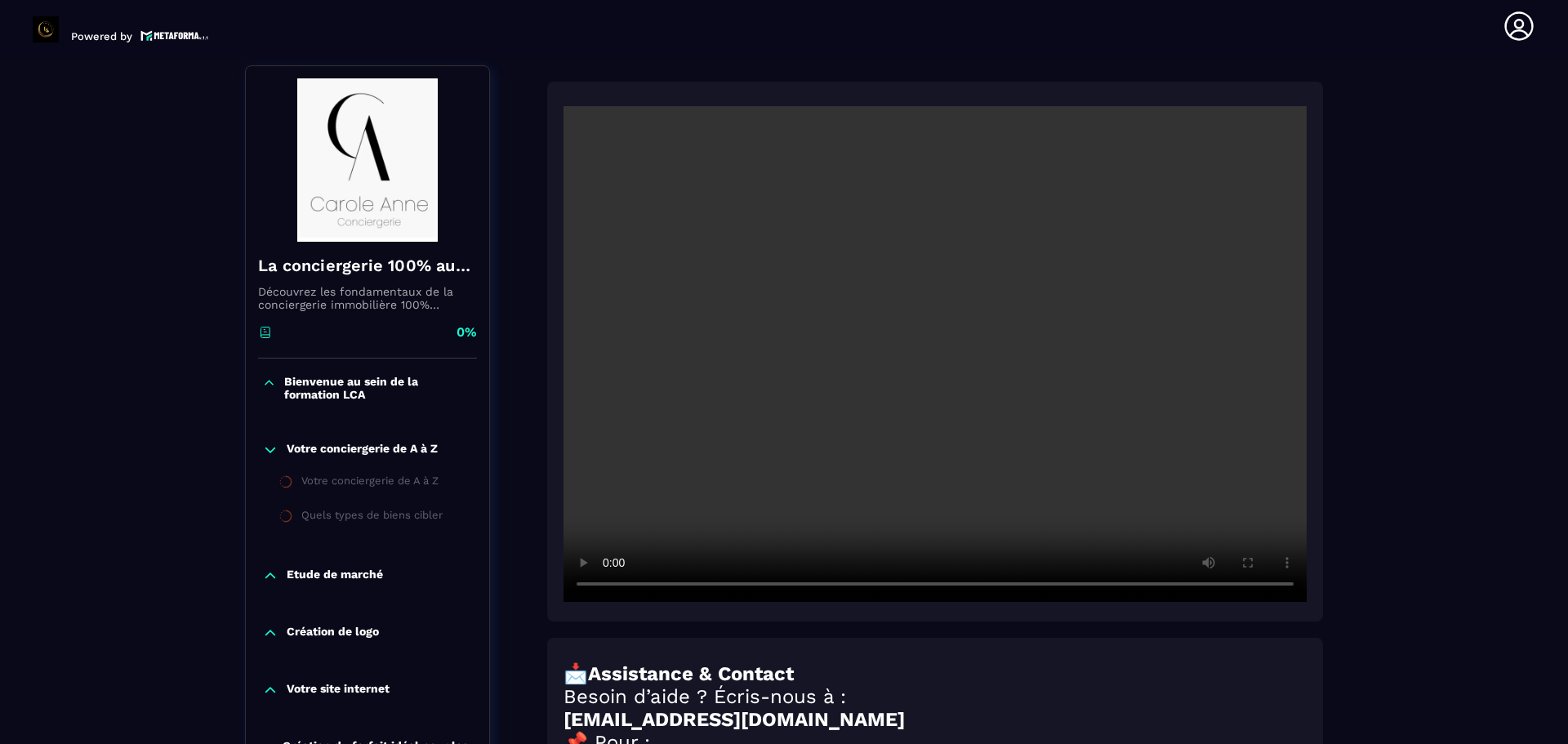
click at [361, 473] on li "Votre conciergerie de A à Z" at bounding box center [367, 483] width 243 height 34
click at [369, 489] on div "Votre conciergerie de A à Z" at bounding box center [370, 484] width 137 height 18
click at [353, 450] on p "Votre conciergerie de A à Z" at bounding box center [362, 450] width 151 height 17
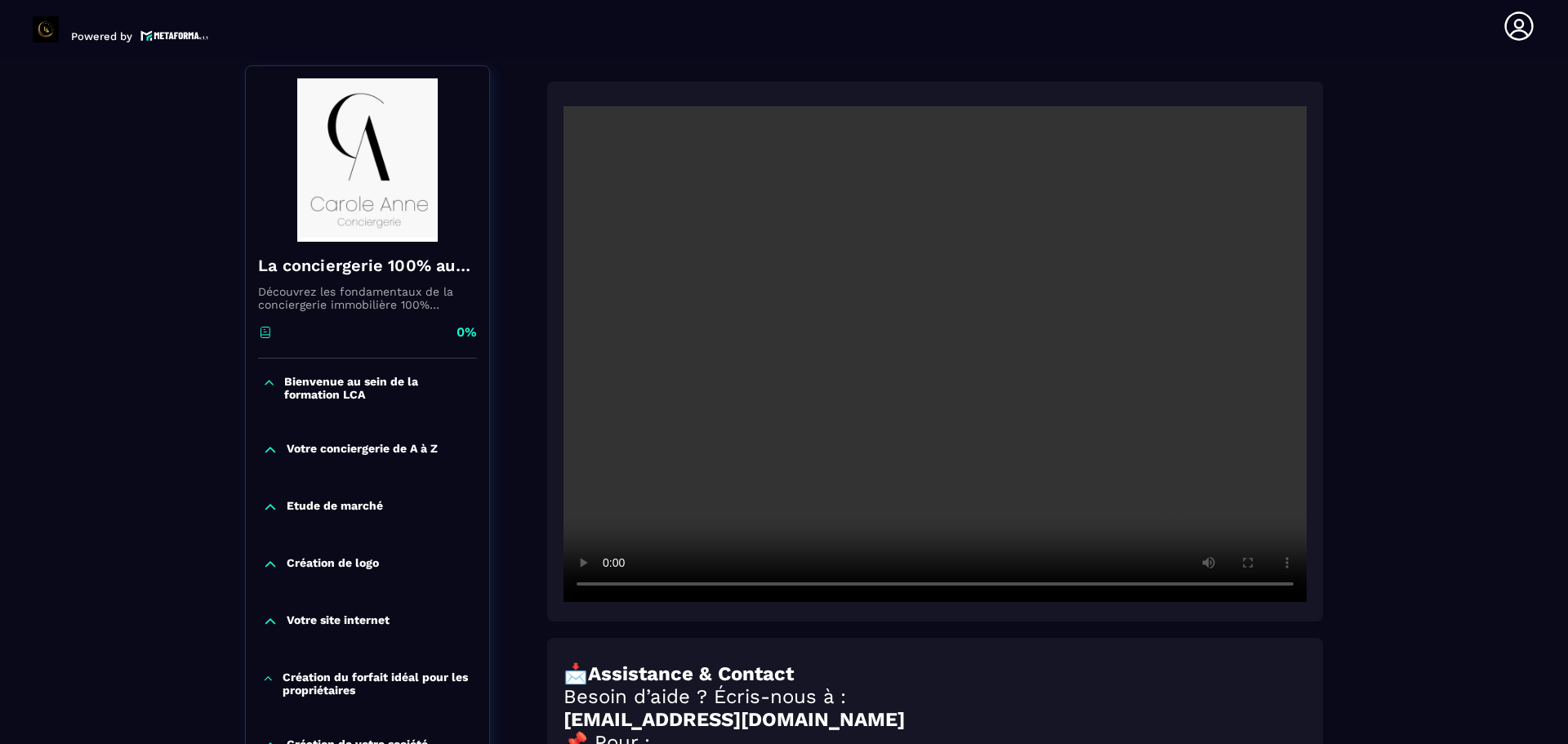
click at [353, 450] on p "Votre conciergerie de A à Z" at bounding box center [362, 450] width 151 height 17
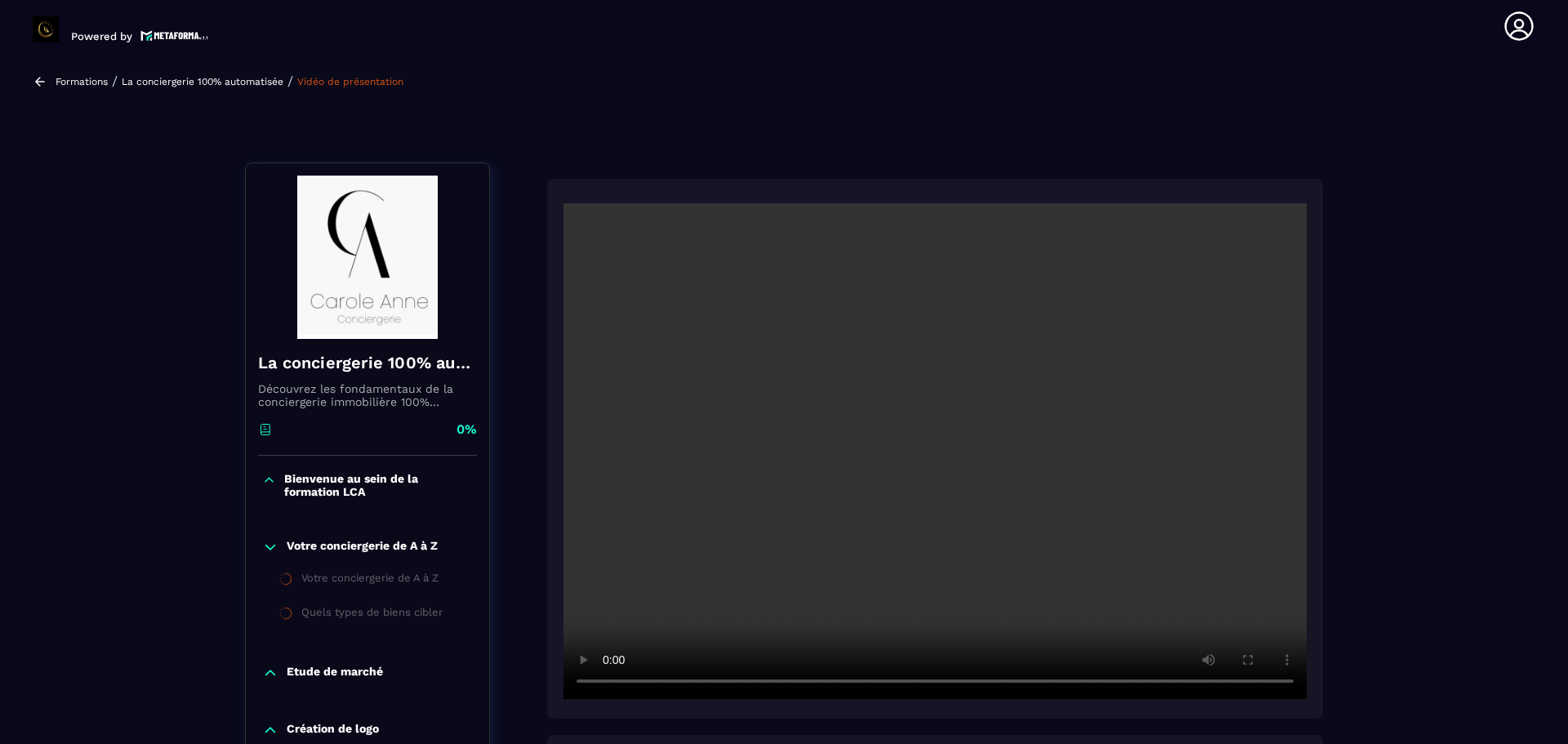
scroll to position [0, 0]
